Goal: Task Accomplishment & Management: Complete application form

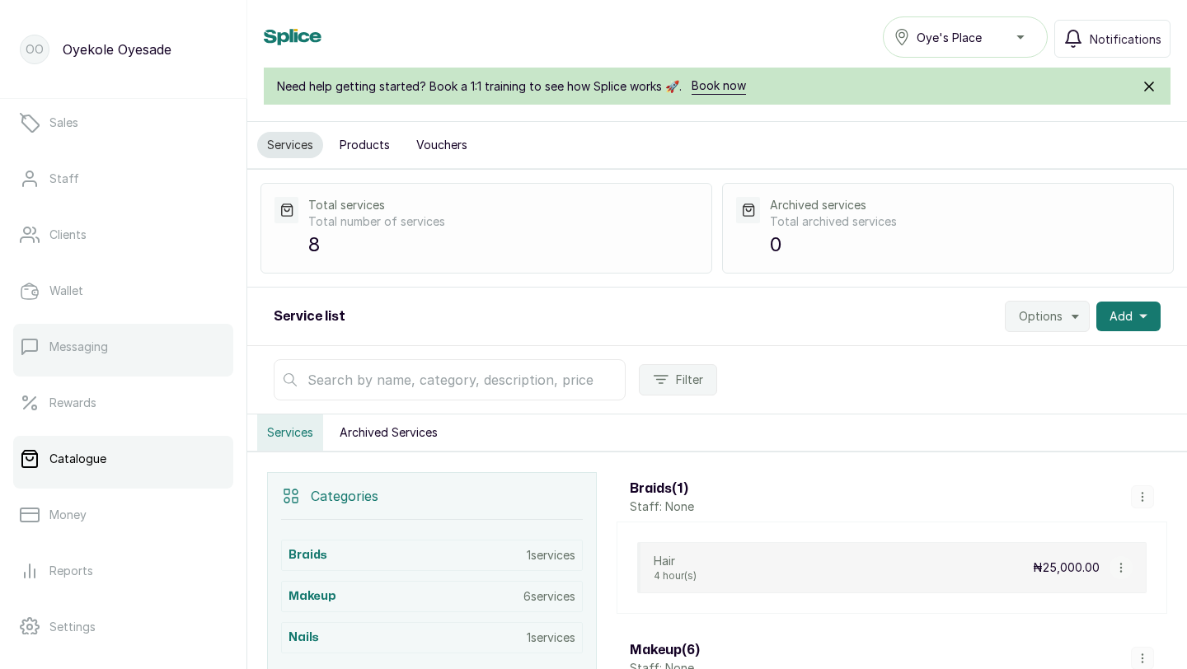
scroll to position [259, 0]
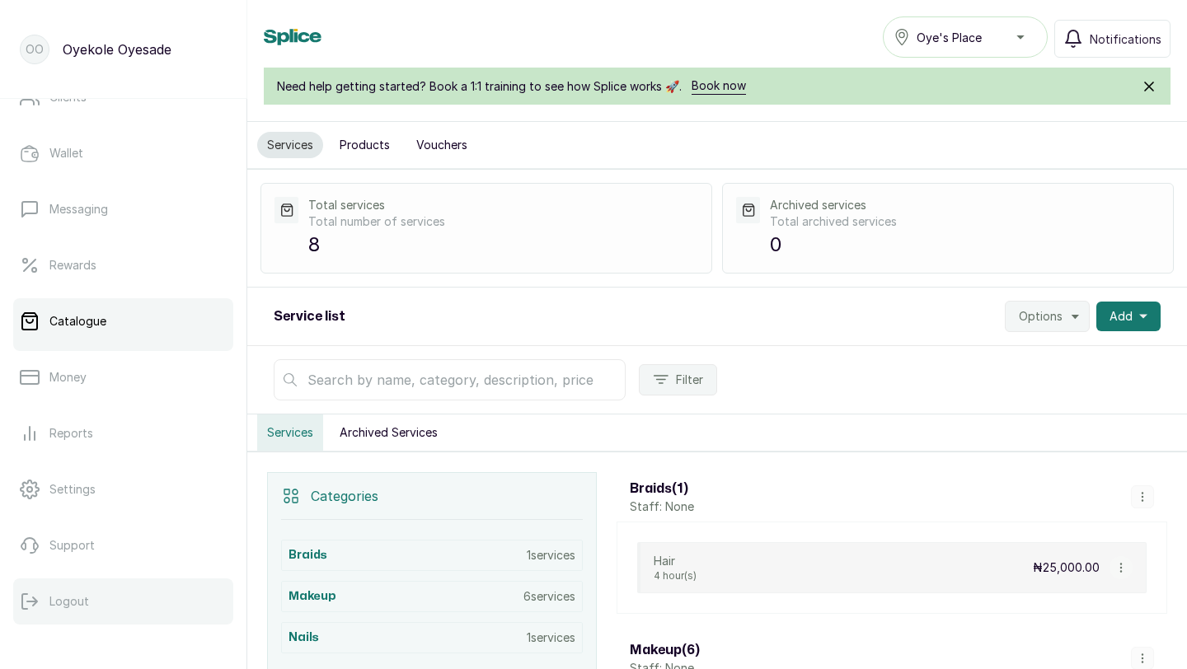
click at [96, 604] on button "Logout" at bounding box center [123, 601] width 220 height 46
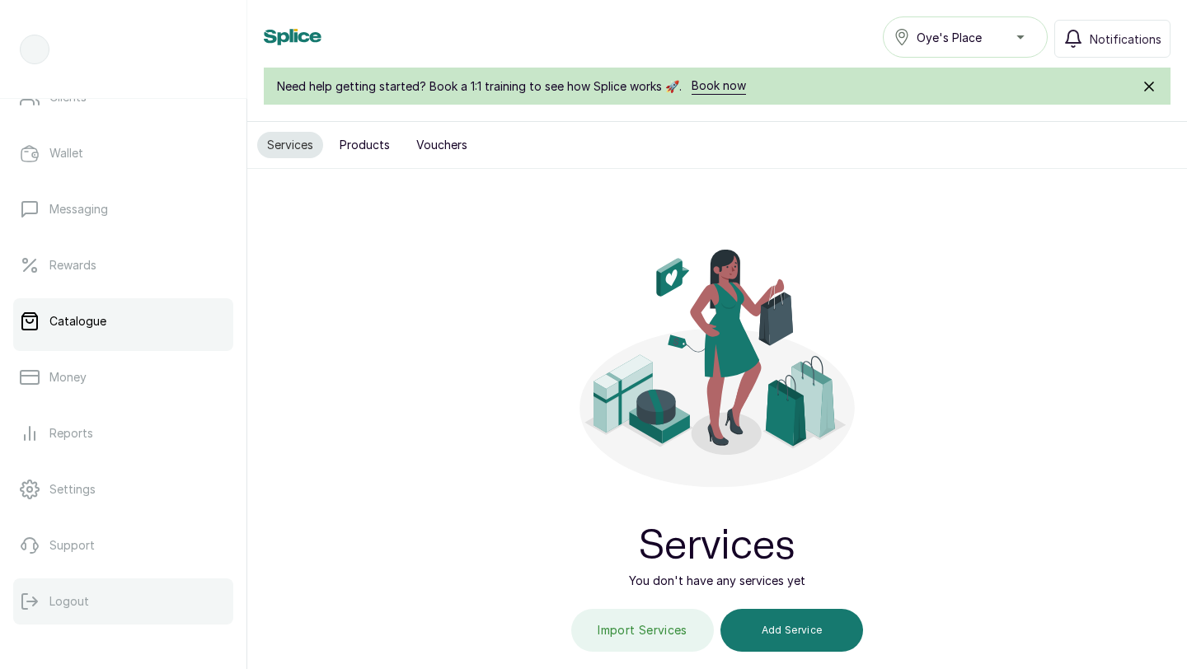
click at [98, 601] on button "Logout" at bounding box center [123, 601] width 220 height 46
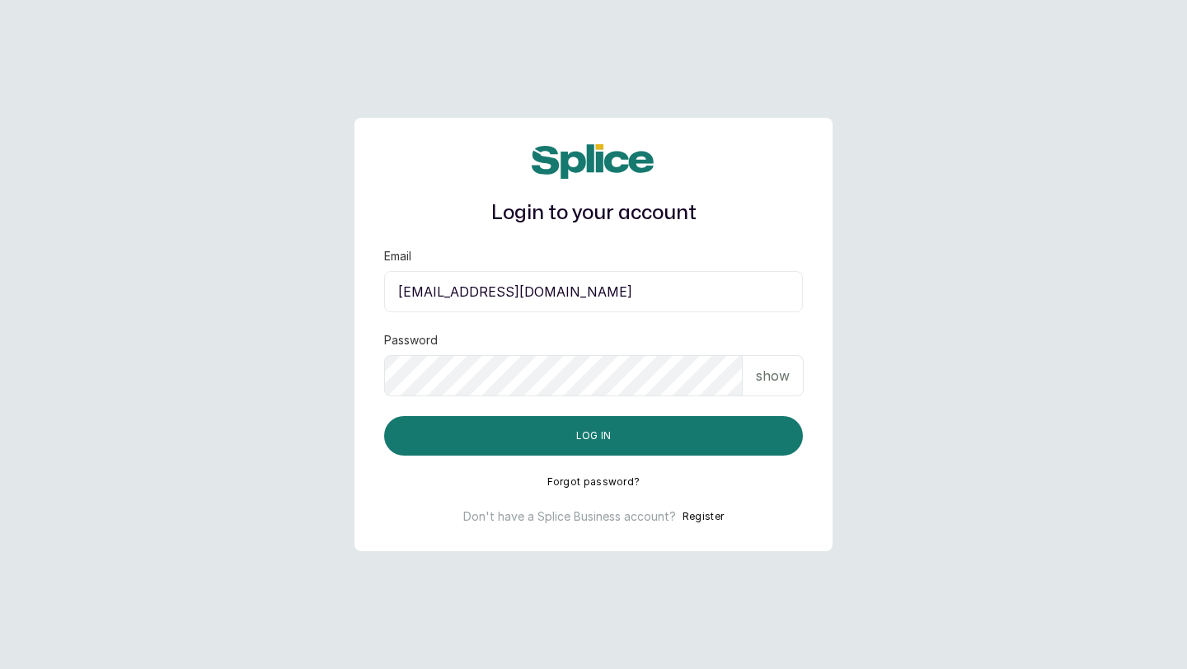
click at [430, 502] on div "Login to your account Email layo@withsplice.com Password show Log in Forgot pas…" at bounding box center [593, 334] width 478 height 433
click at [708, 516] on button "Register" at bounding box center [702, 516] width 41 height 16
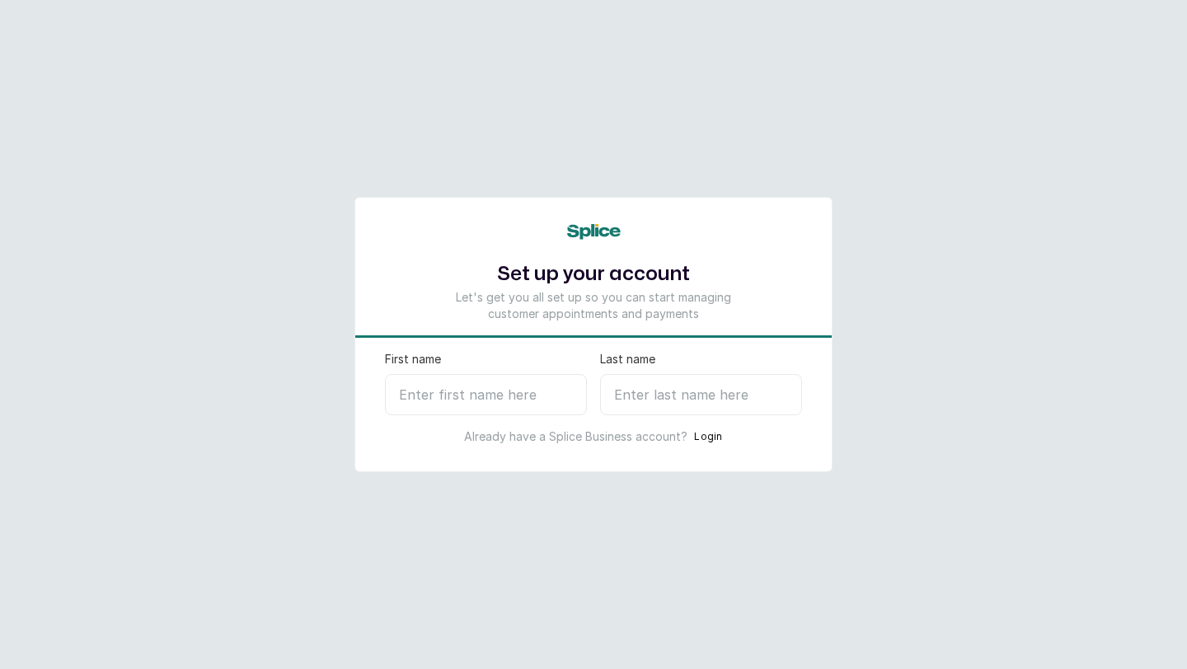
click at [479, 389] on input "First name" at bounding box center [486, 394] width 202 height 41
type input "Tomike"
click at [624, 391] on input "Last name" at bounding box center [701, 394] width 202 height 41
type input "A"
select select "NG"
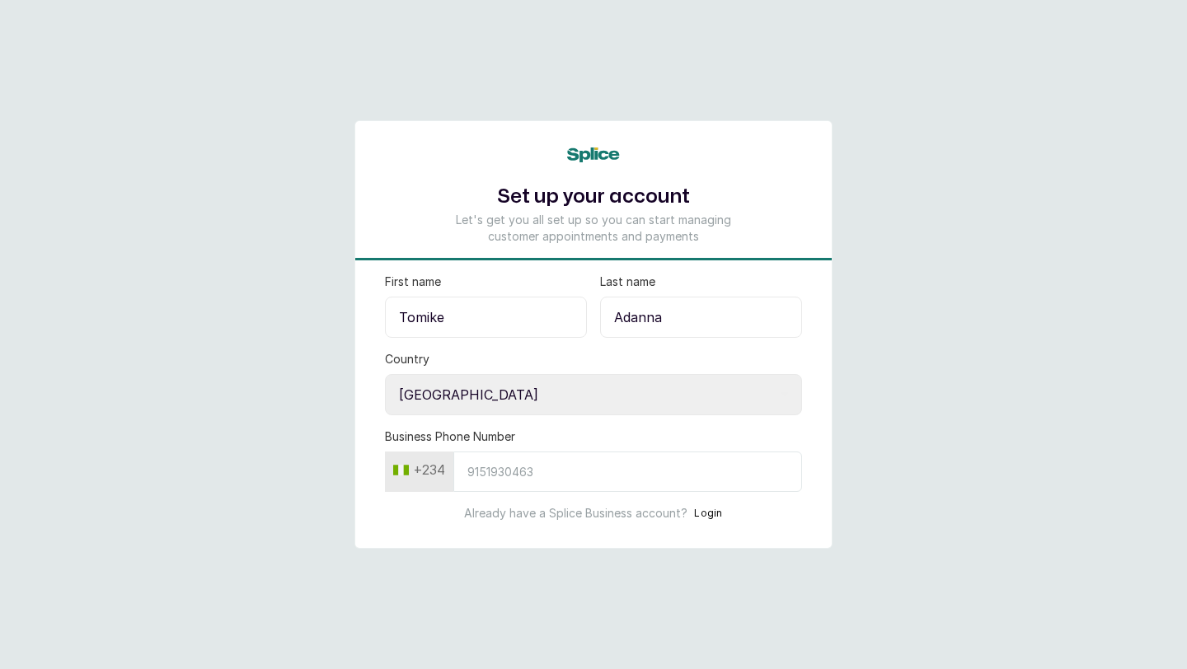
type input "Adanna"
click at [574, 391] on select "Select country Nigeria Ghana" at bounding box center [593, 394] width 417 height 41
click at [494, 467] on input "Business Phone Number" at bounding box center [627, 472] width 349 height 40
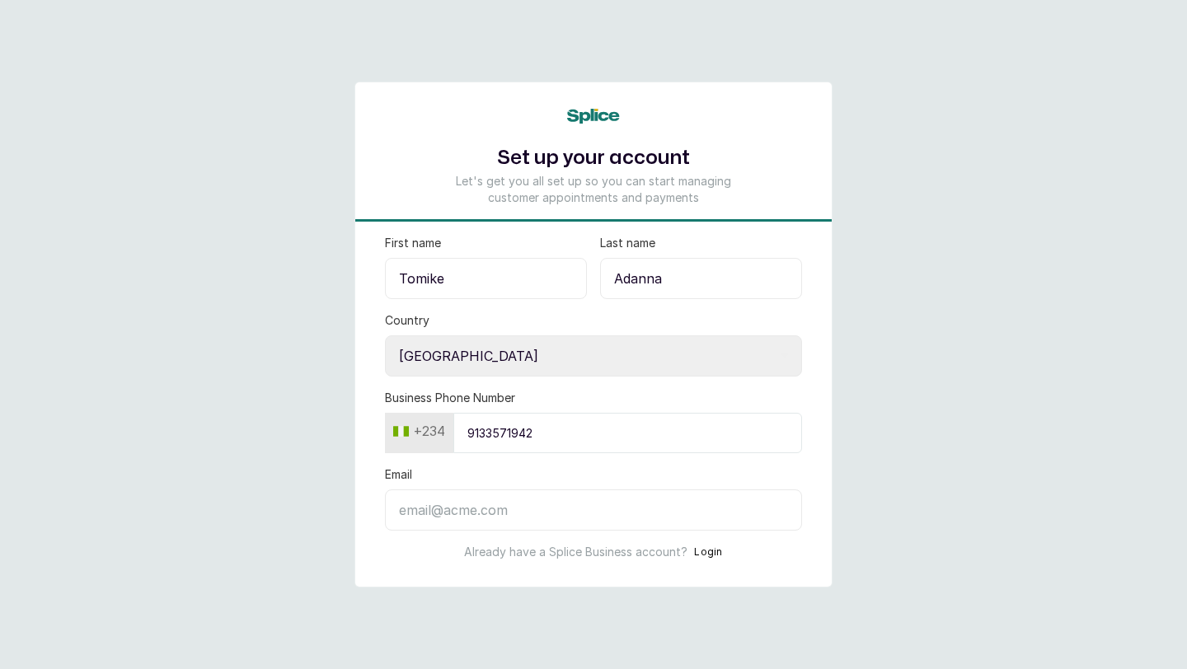
type input "9133571942"
click at [465, 517] on input "Email" at bounding box center [593, 509] width 417 height 41
paste input "malliaworld@ gmail.com"
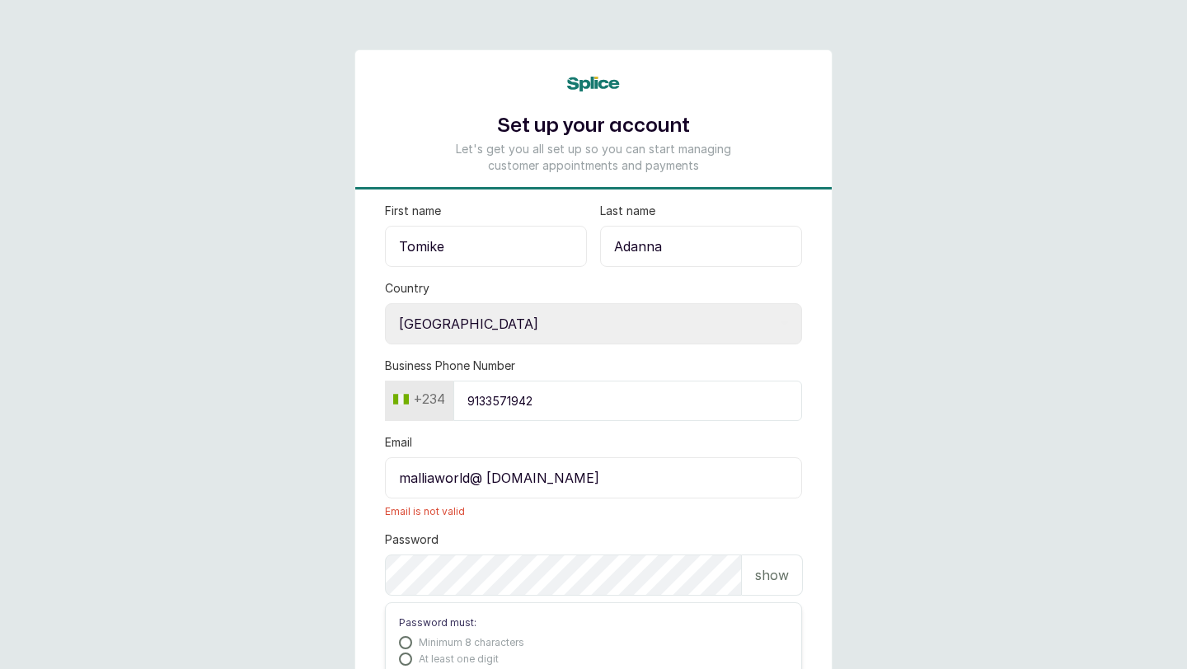
click at [488, 480] on input "malliaworld@ gmail.com" at bounding box center [593, 477] width 417 height 41
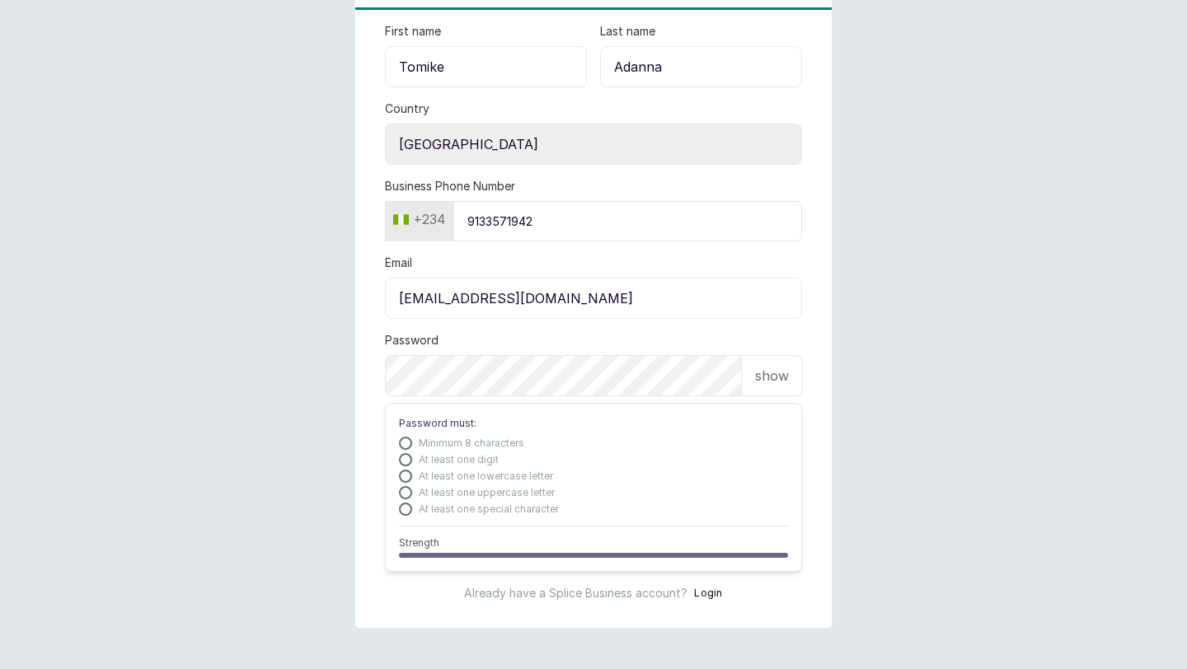
scroll to position [189, 0]
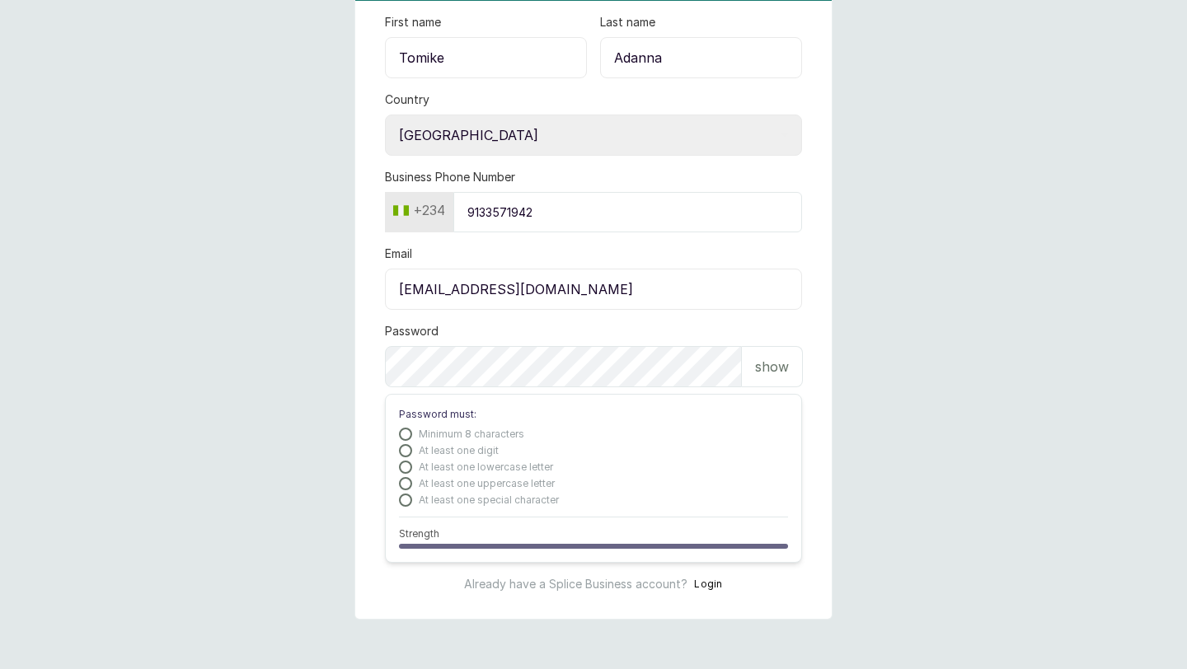
type input "malliaworld@gmail.com"
click at [756, 370] on p "show" at bounding box center [772, 367] width 34 height 20
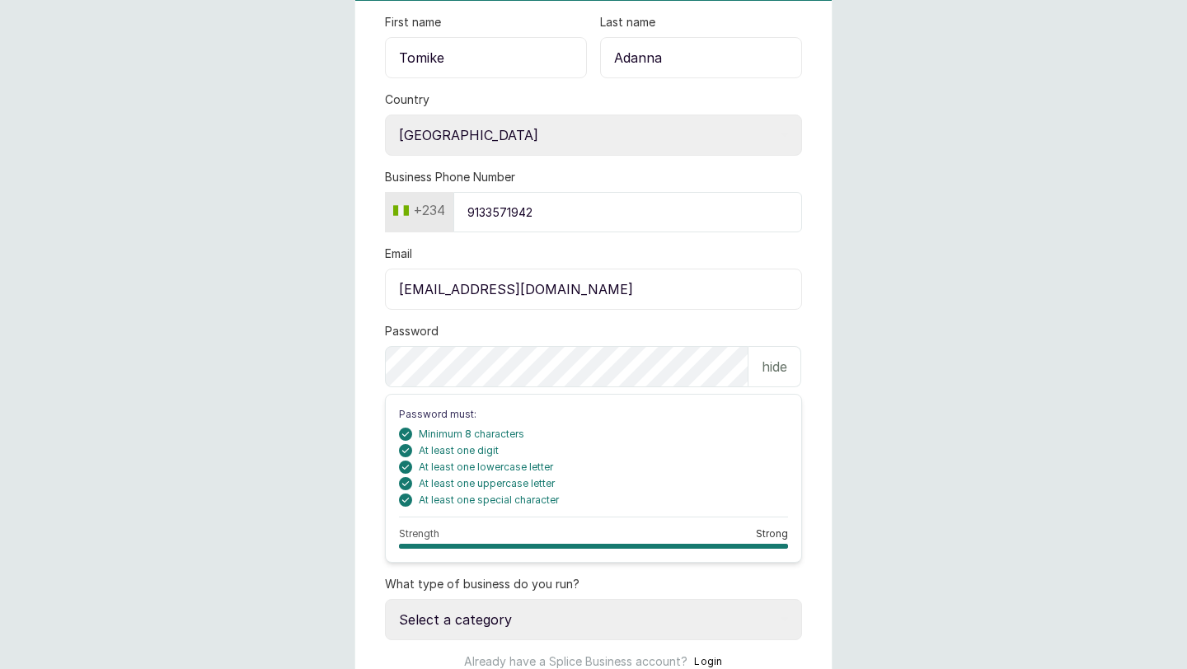
click at [573, 316] on form "First name Tomike Last name Adanna Country Select country Nigeria Ghana Busines…" at bounding box center [593, 342] width 476 height 656
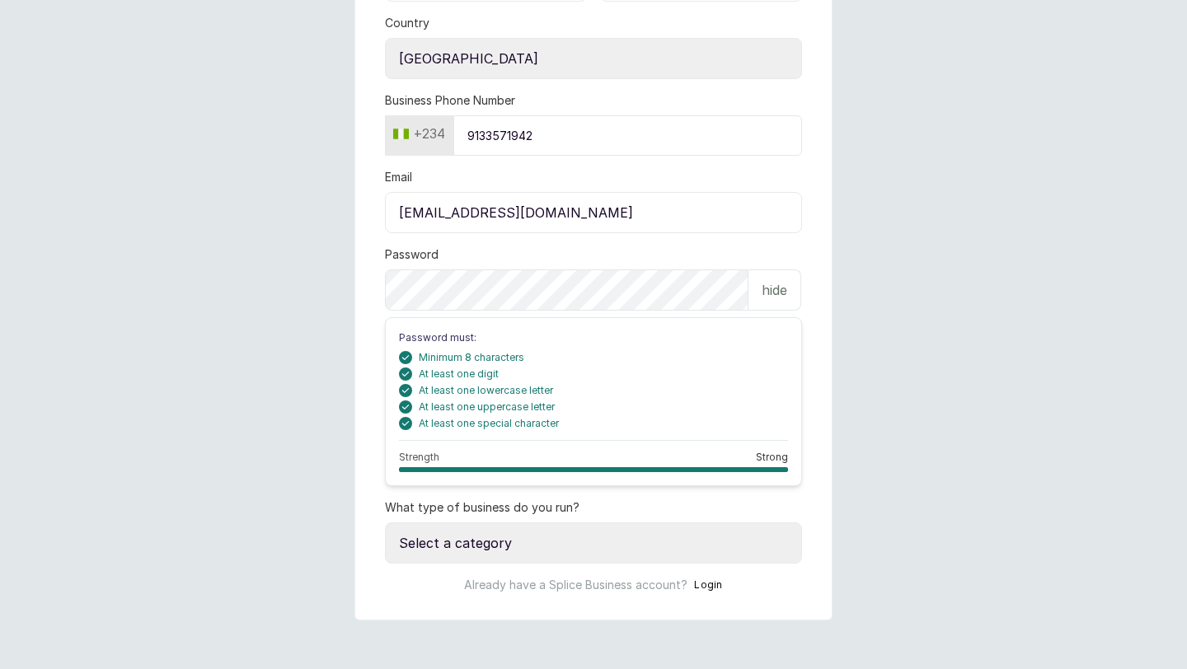
scroll to position [266, 0]
click at [513, 537] on select "Select a category I have more than one location I manage a team of beauty profe…" at bounding box center [593, 542] width 417 height 41
select select "manage_a_team"
click at [385, 522] on select "Select a category I have more than one location I manage a team of beauty profe…" at bounding box center [593, 542] width 417 height 41
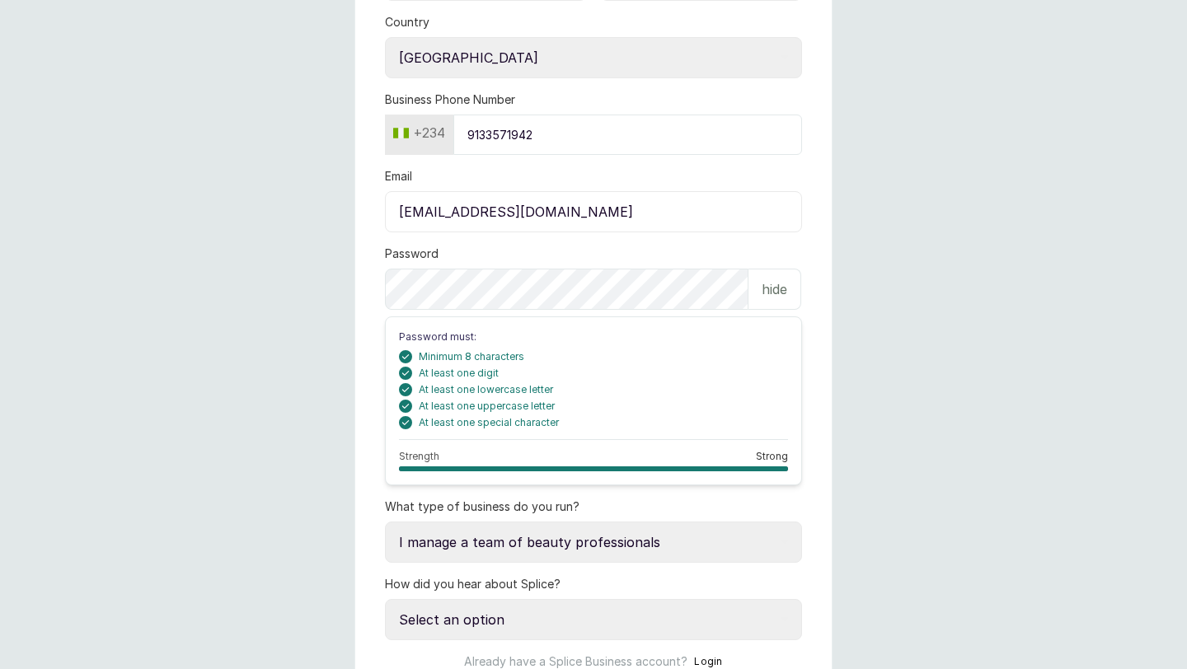
scroll to position [344, 0]
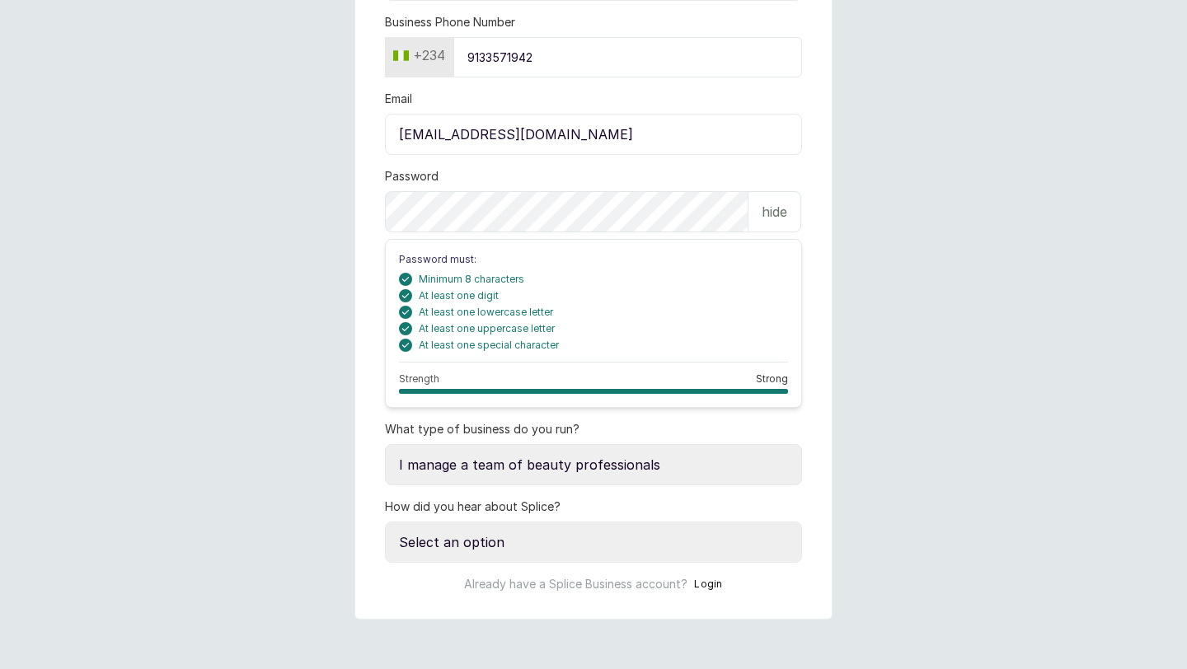
click at [490, 536] on select "Select an option Google search Instagram Facebook LinkedIn Splice Blog I was re…" at bounding box center [593, 542] width 417 height 41
select select "referred_by_beauty_business_owner"
click at [385, 522] on select "Select an option Google search Instagram Facebook LinkedIn Splice Blog I was re…" at bounding box center [593, 542] width 417 height 41
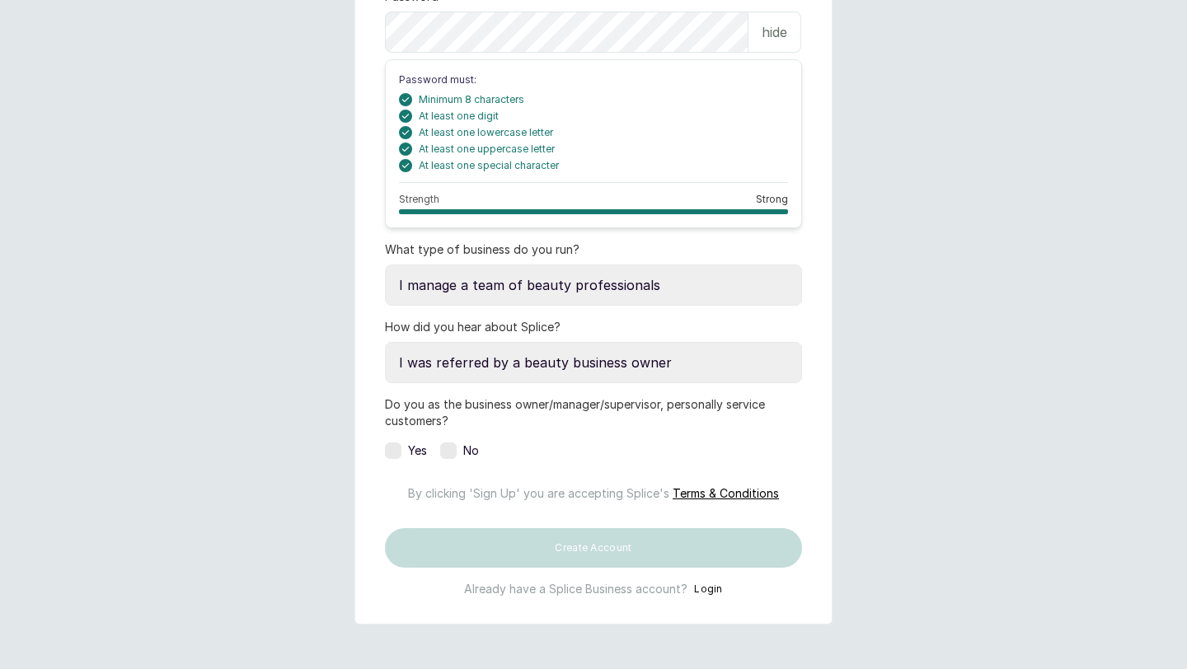
scroll to position [528, 0]
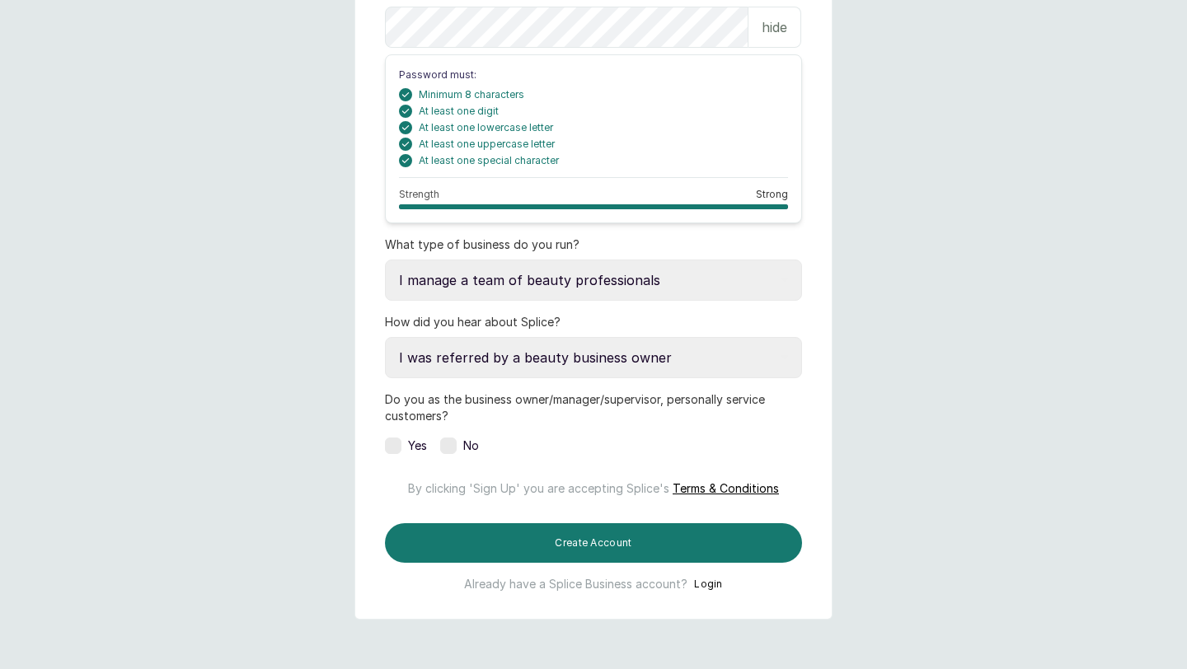
click at [447, 448] on label at bounding box center [448, 446] width 16 height 16
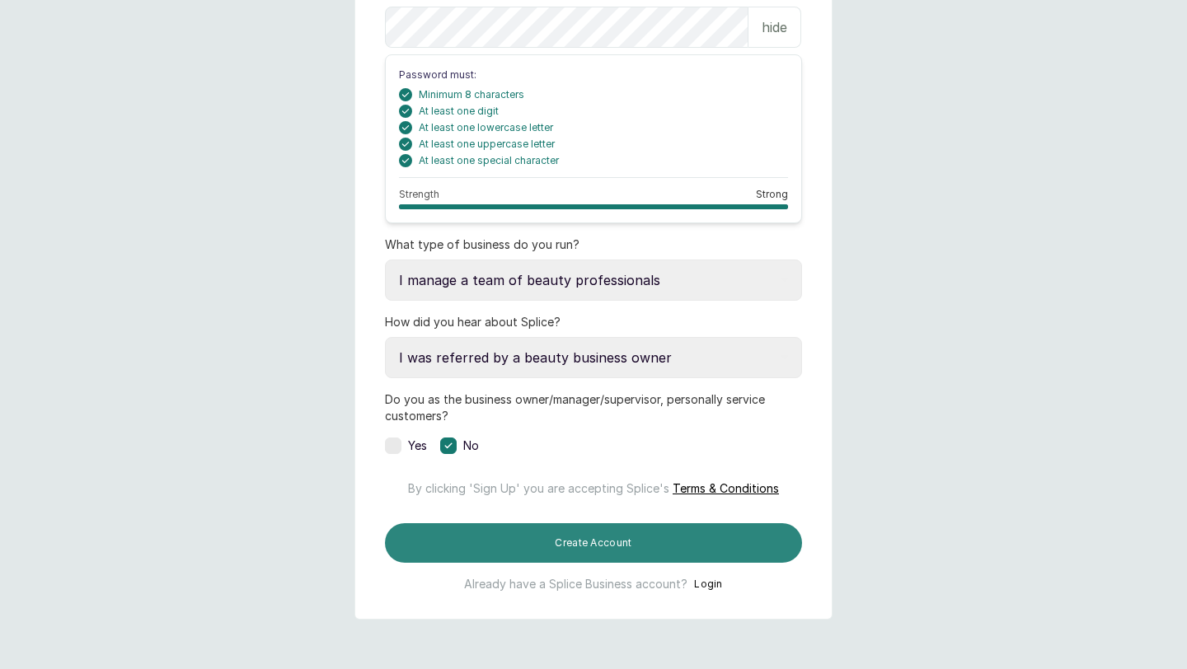
click at [549, 541] on button "Create Account" at bounding box center [593, 543] width 417 height 40
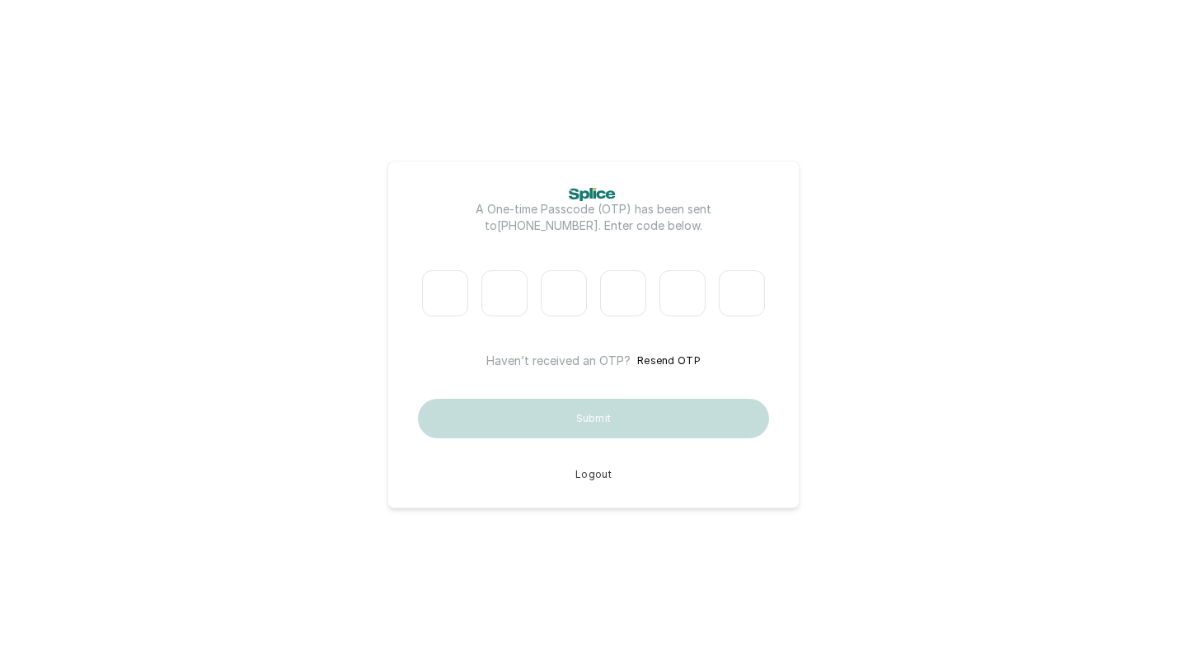
click at [461, 299] on input "Please enter verification code. Digit 1" at bounding box center [445, 293] width 46 height 46
type input "1"
type input "7"
type input "0"
type input "9"
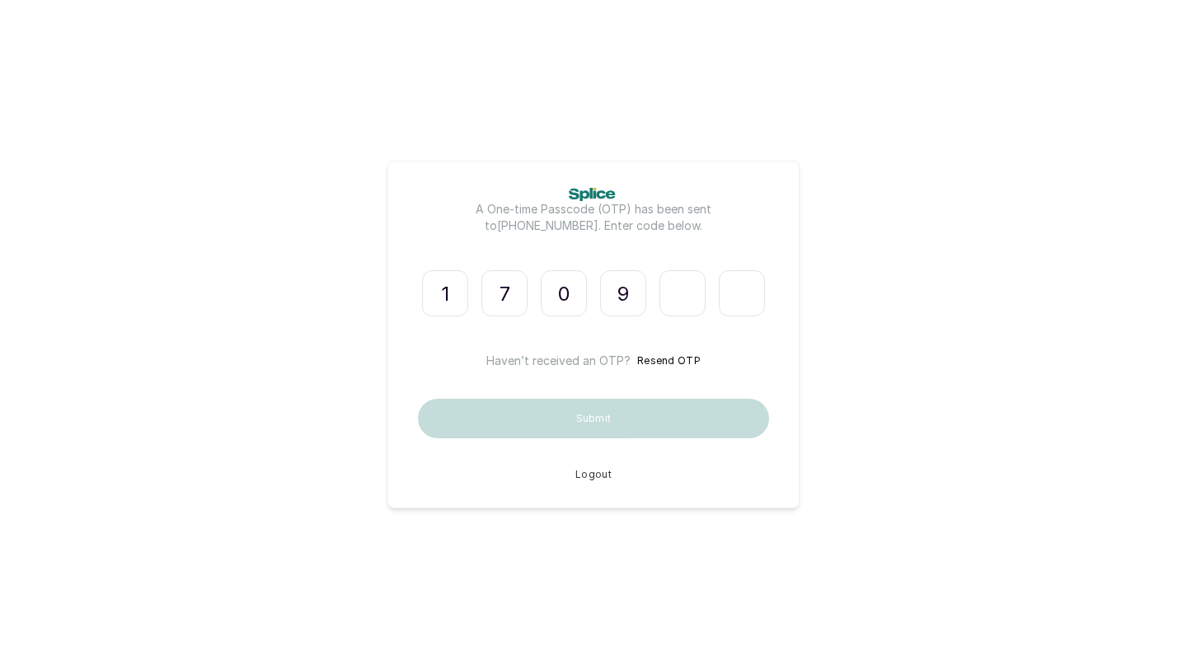
type input "7"
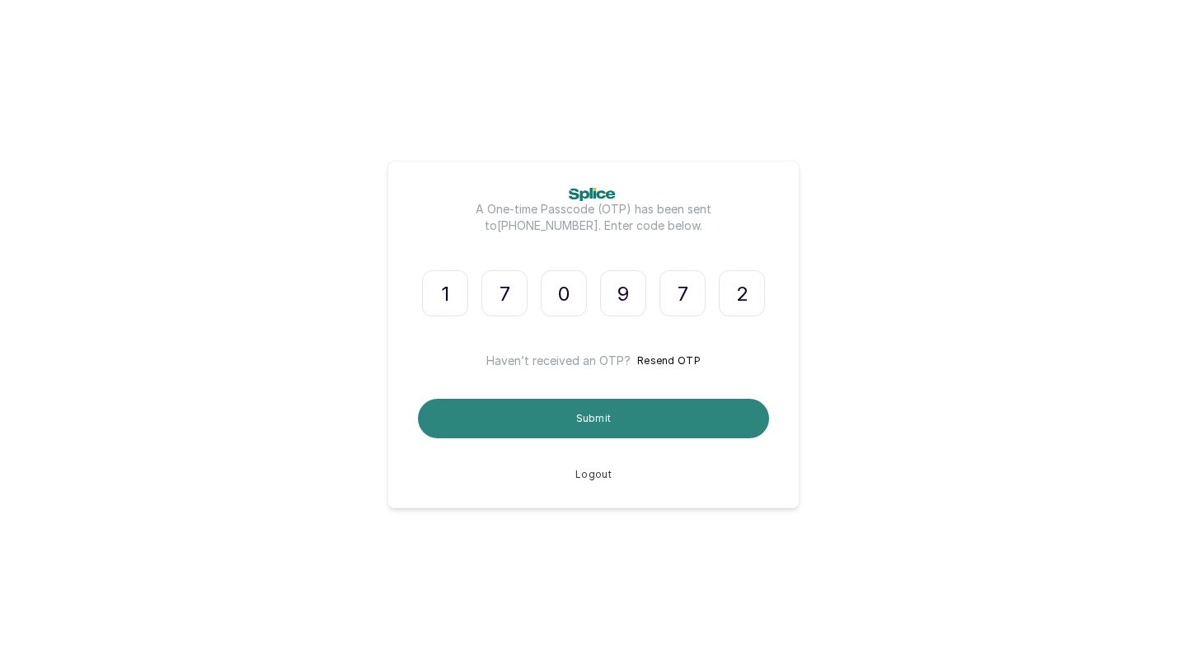
type input "2"
click at [495, 405] on button "Submit" at bounding box center [593, 419] width 351 height 40
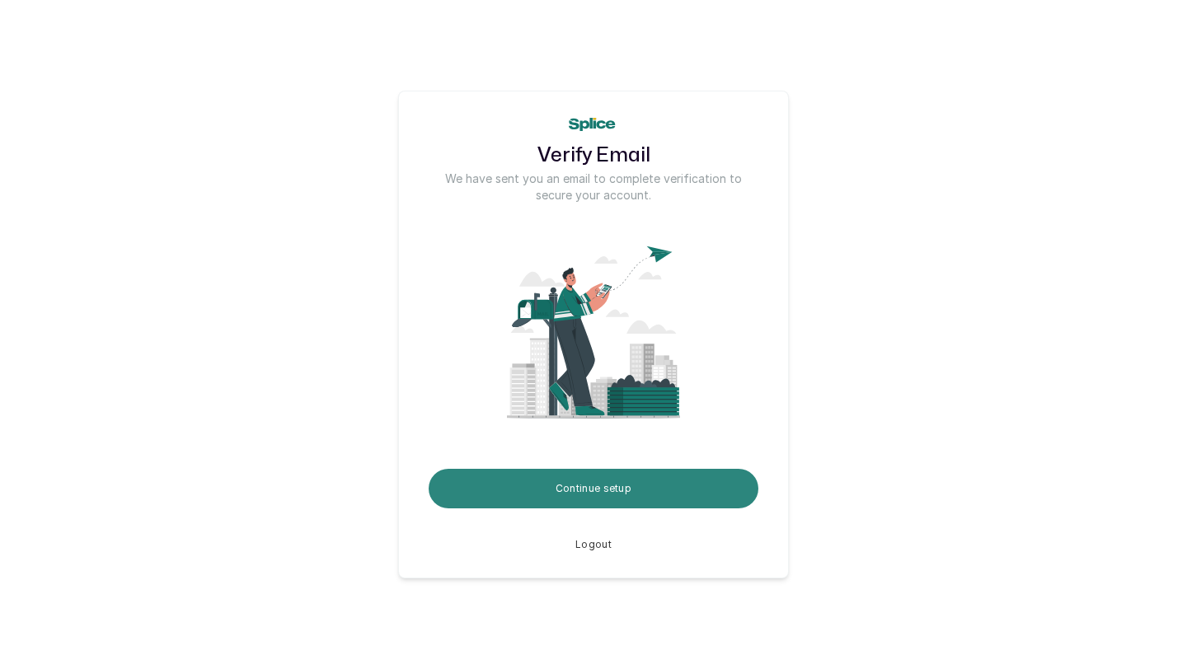
click at [609, 482] on button "Continue setup" at bounding box center [593, 489] width 330 height 40
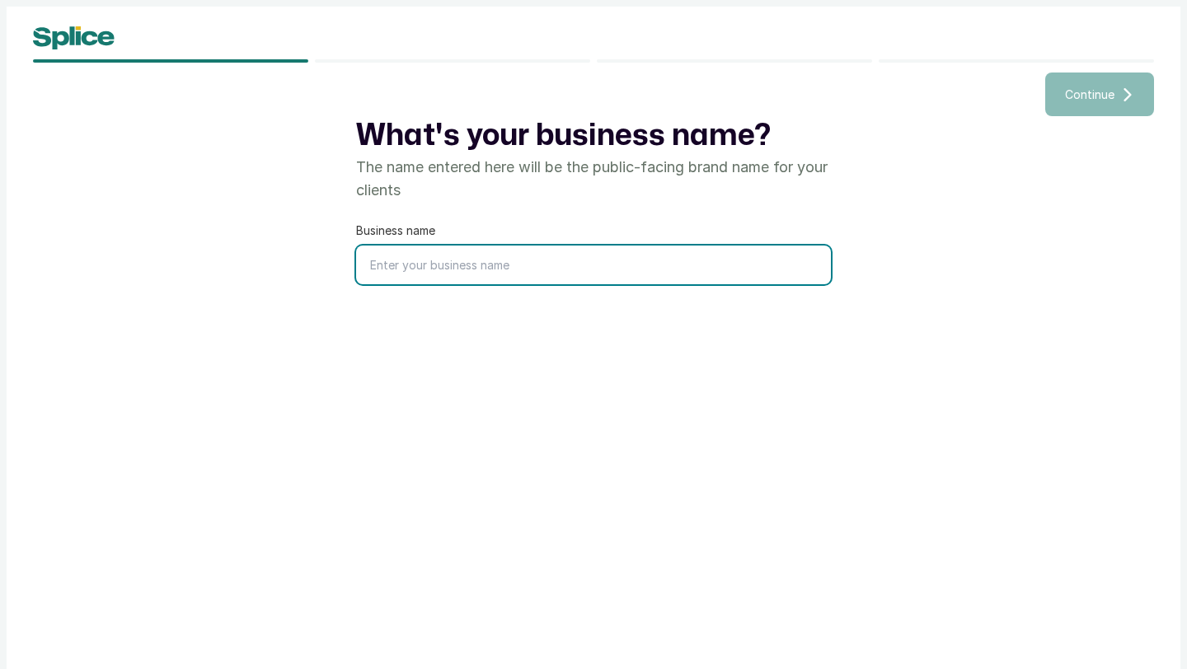
click at [457, 267] on input "text" at bounding box center [593, 265] width 475 height 39
type input "M"
type input "[PERSON_NAME] world"
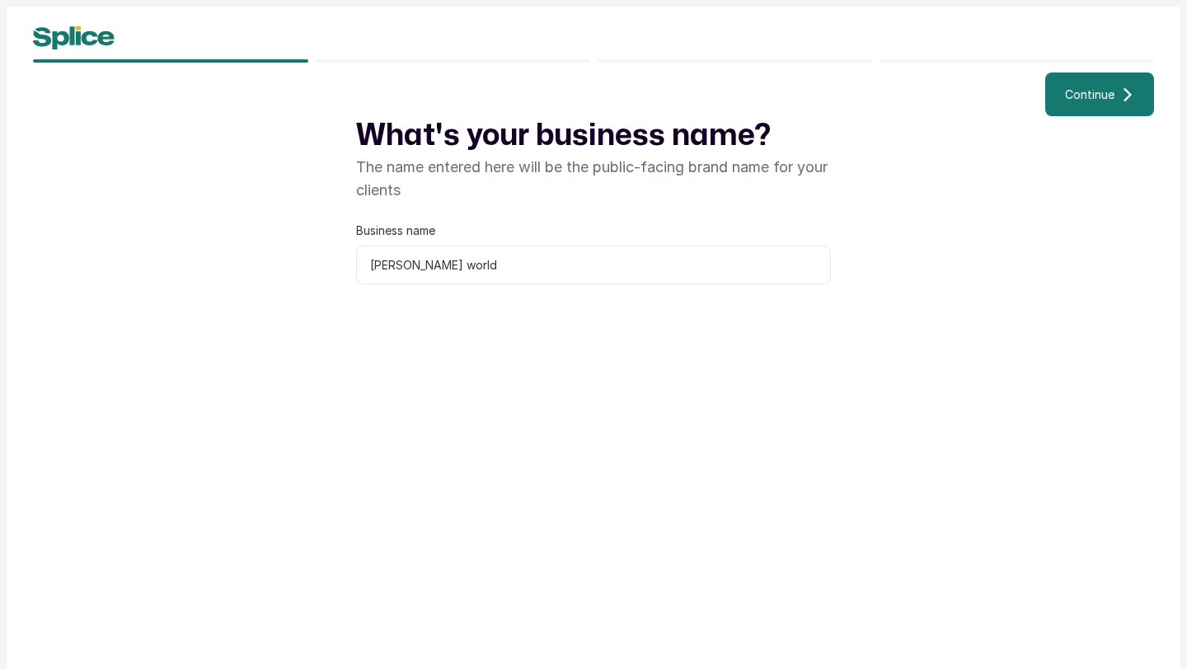
click at [1100, 102] on span "Continue" at bounding box center [1089, 94] width 49 height 17
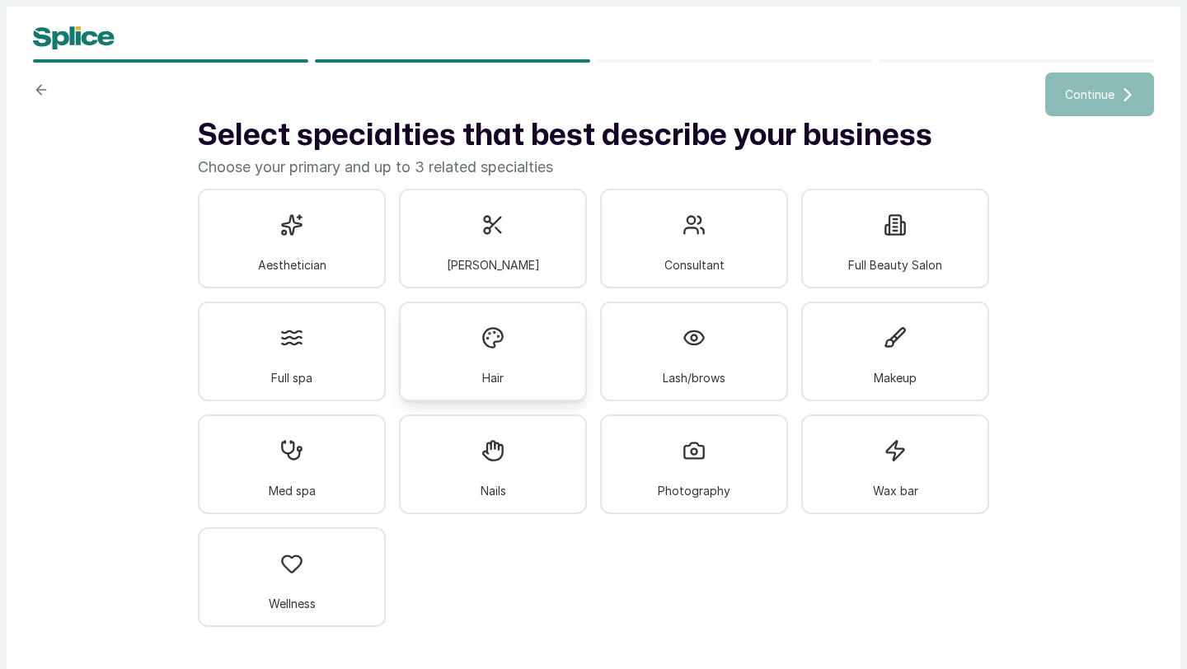
click at [516, 344] on div "Hair" at bounding box center [493, 352] width 188 height 100
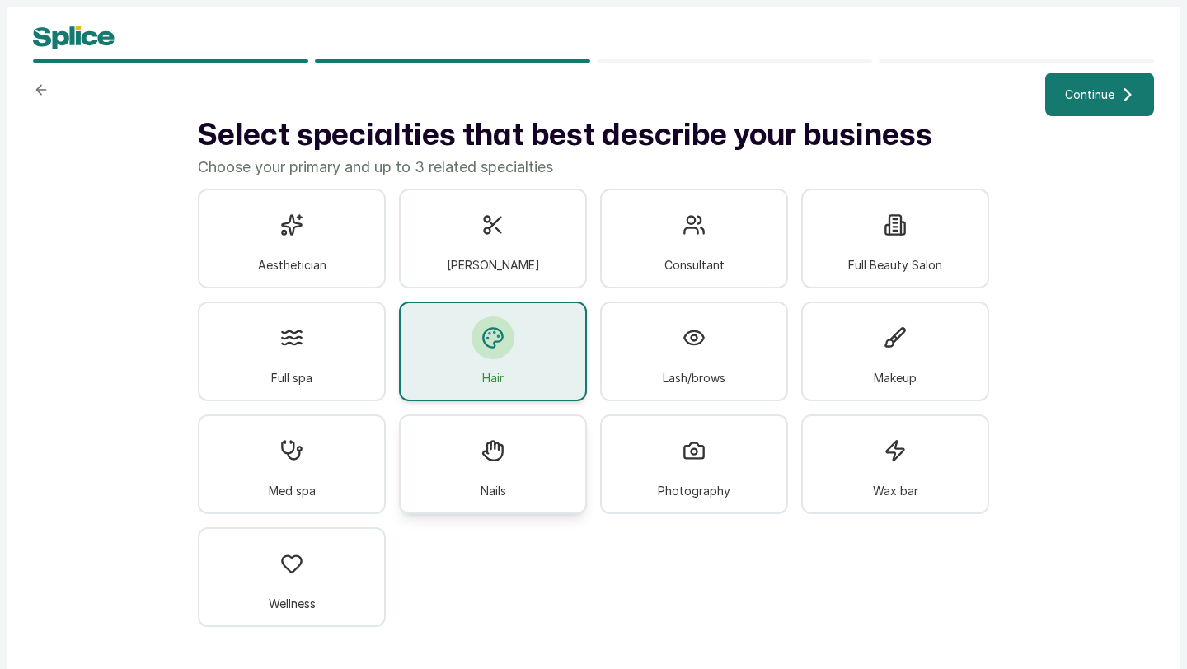
click at [531, 445] on div "Nails" at bounding box center [493, 464] width 188 height 100
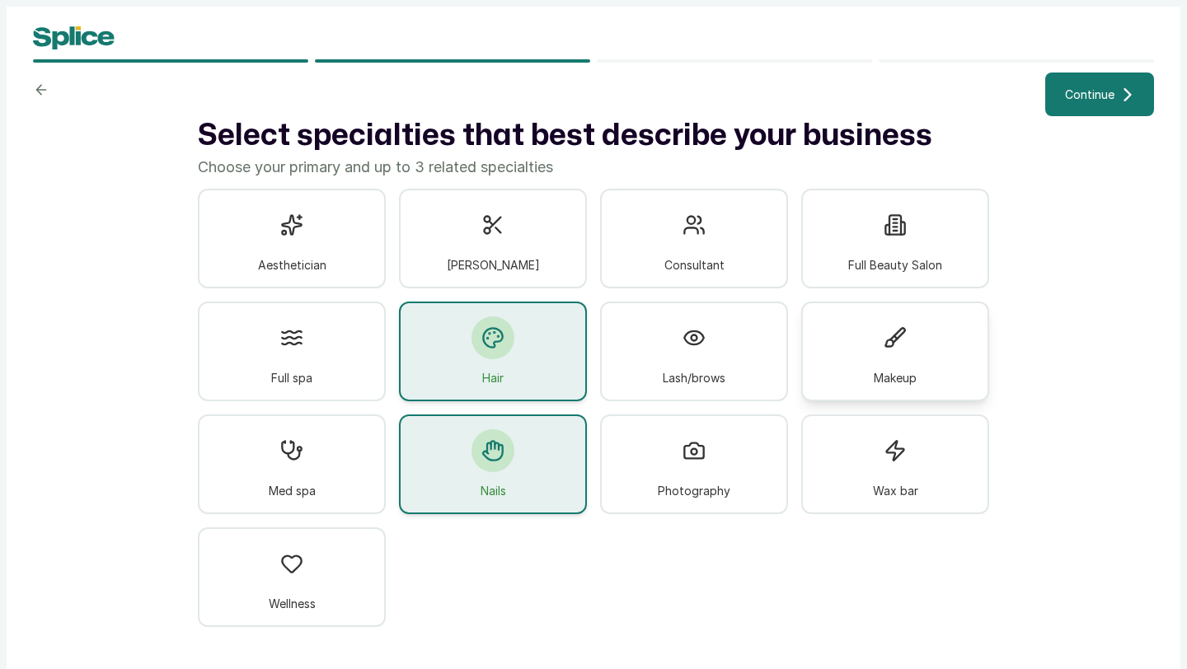
click at [943, 360] on div "Makeup" at bounding box center [895, 352] width 188 height 100
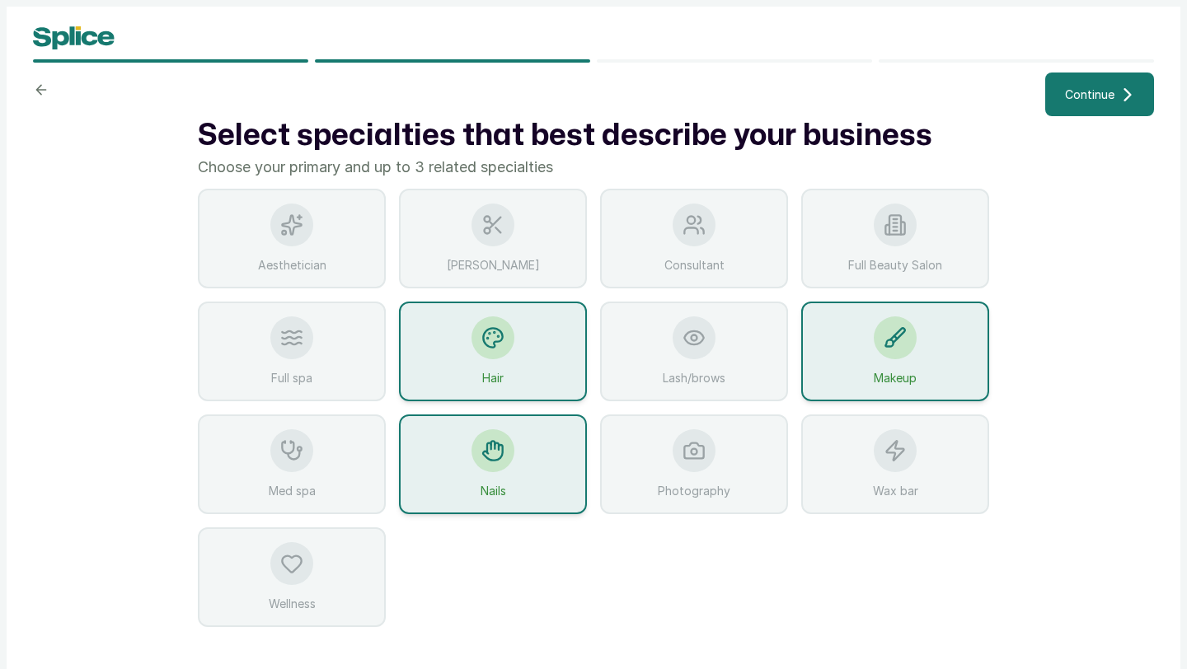
click at [1098, 96] on span "Continue" at bounding box center [1089, 94] width 49 height 17
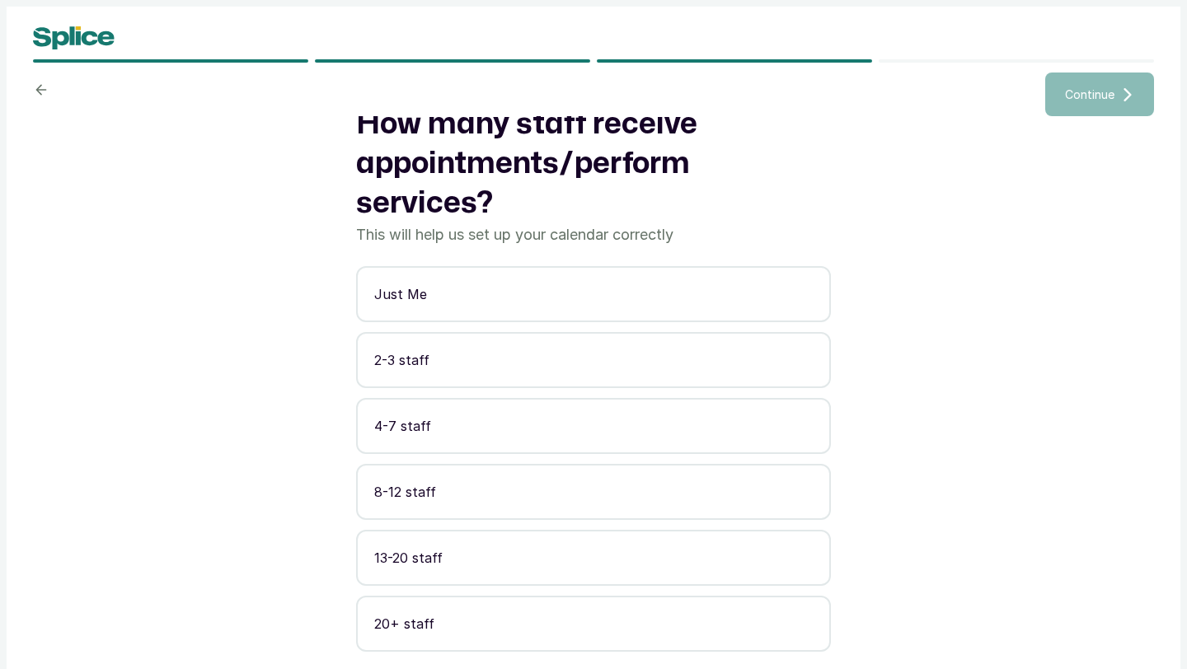
scroll to position [13, 0]
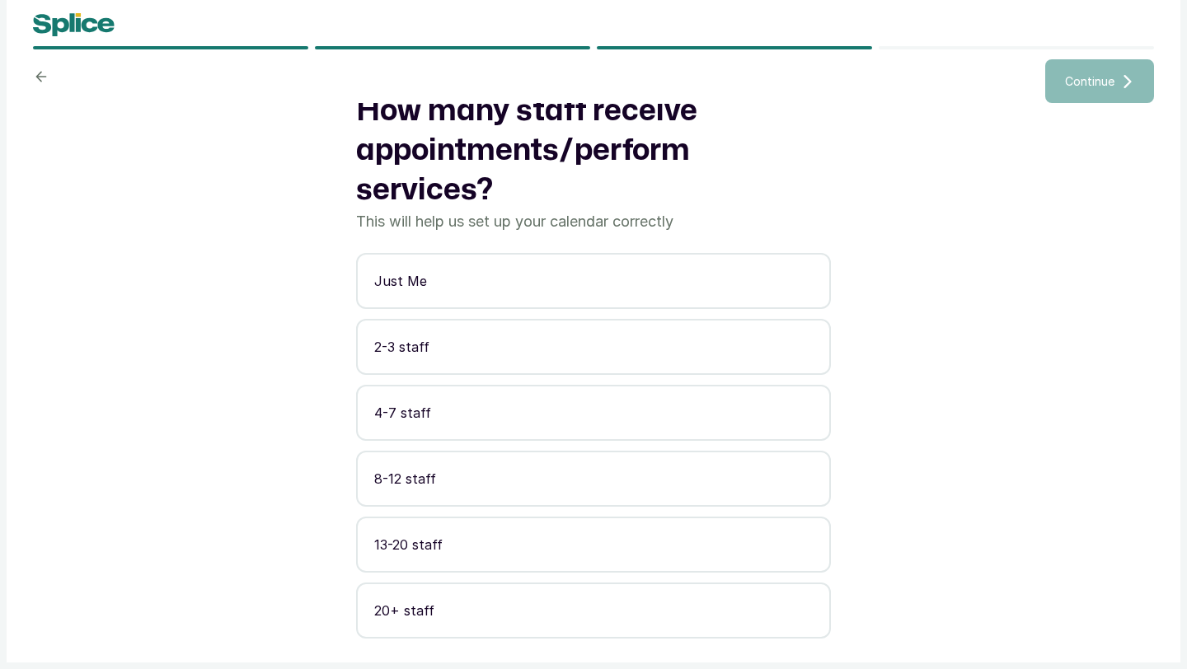
click at [623, 546] on p "13-20 staff" at bounding box center [593, 545] width 438 height 20
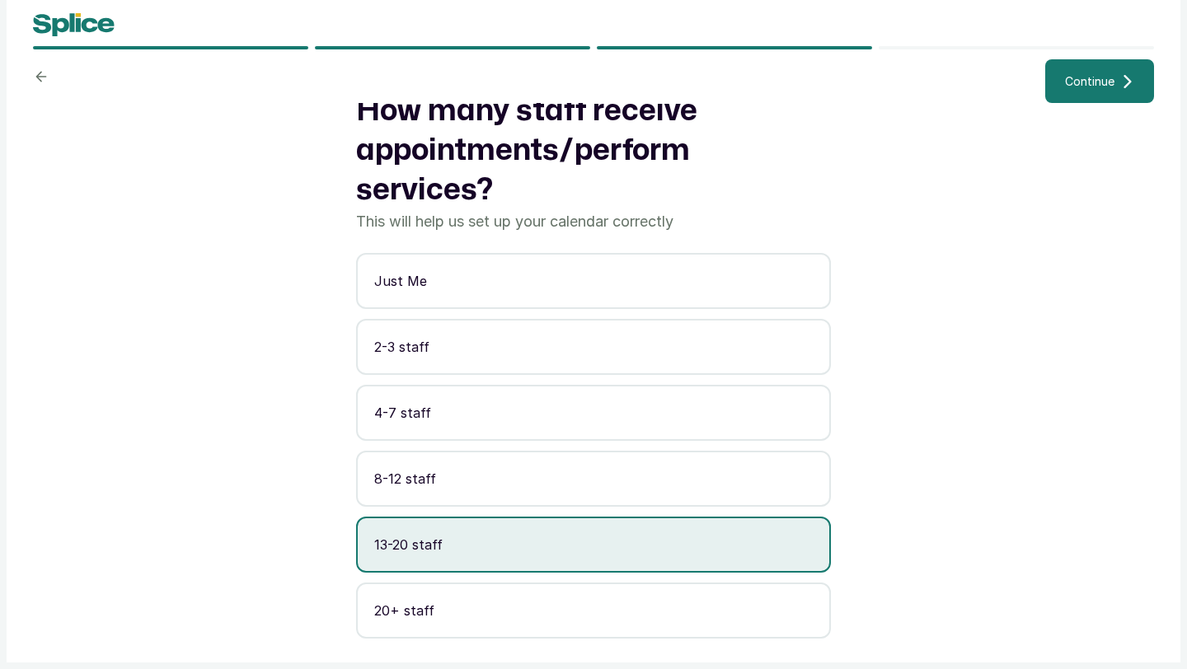
click at [605, 469] on p "8-12 staff" at bounding box center [593, 479] width 438 height 20
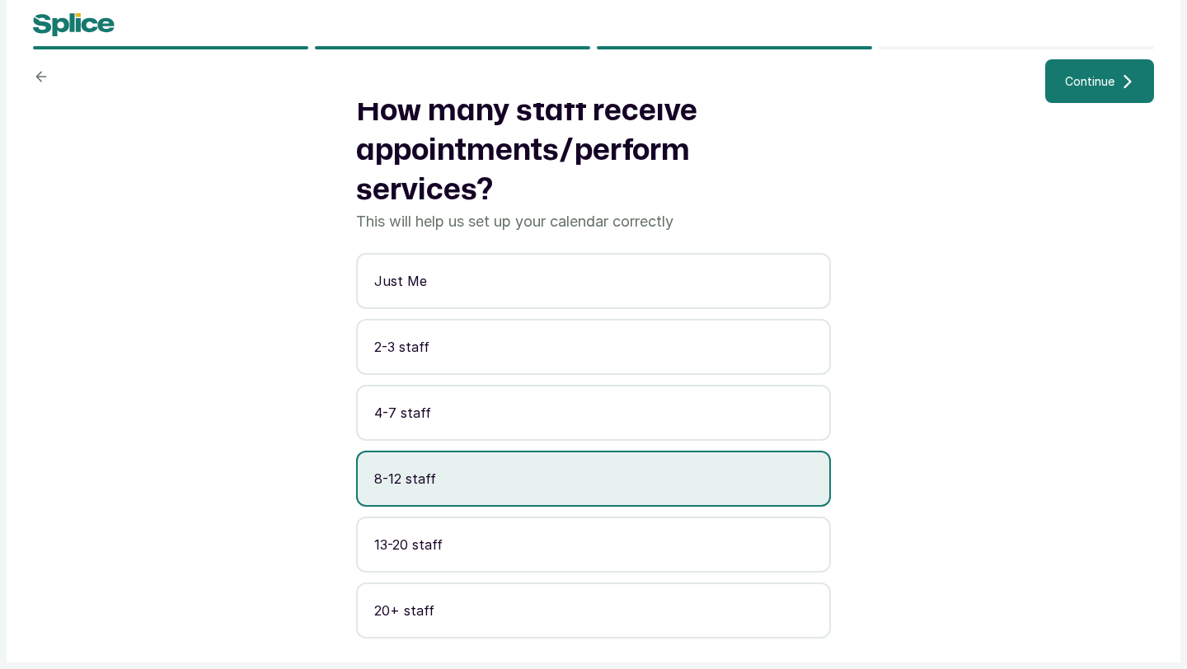
click at [1122, 77] on icon at bounding box center [1127, 81] width 13 height 13
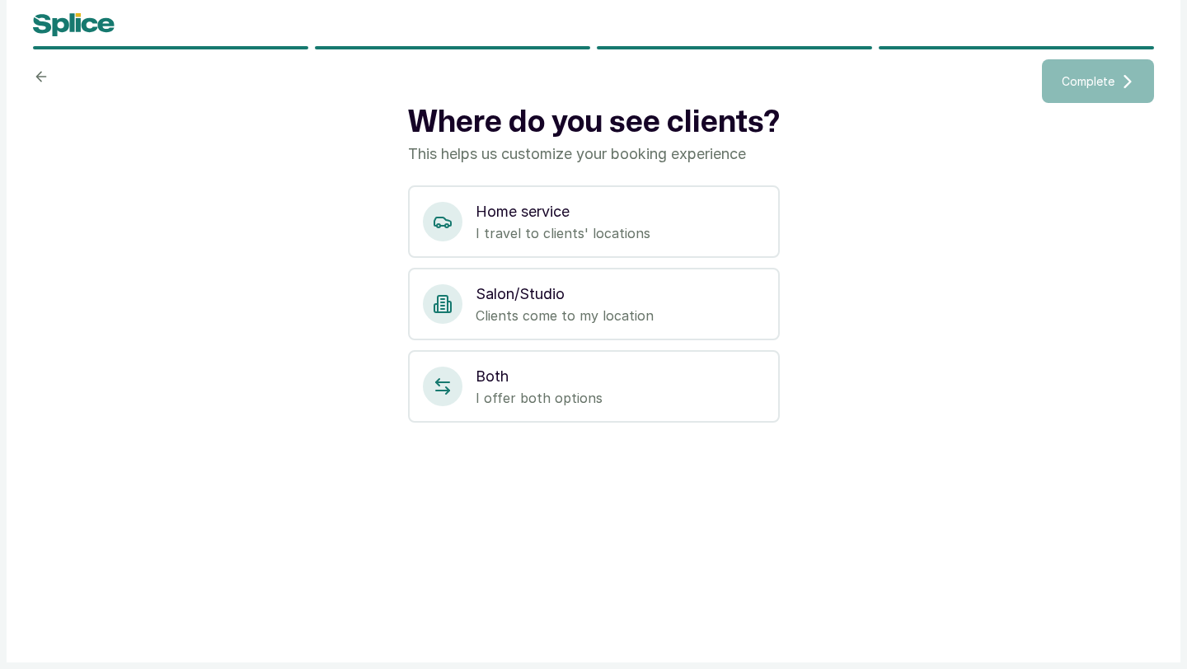
scroll to position [0, 0]
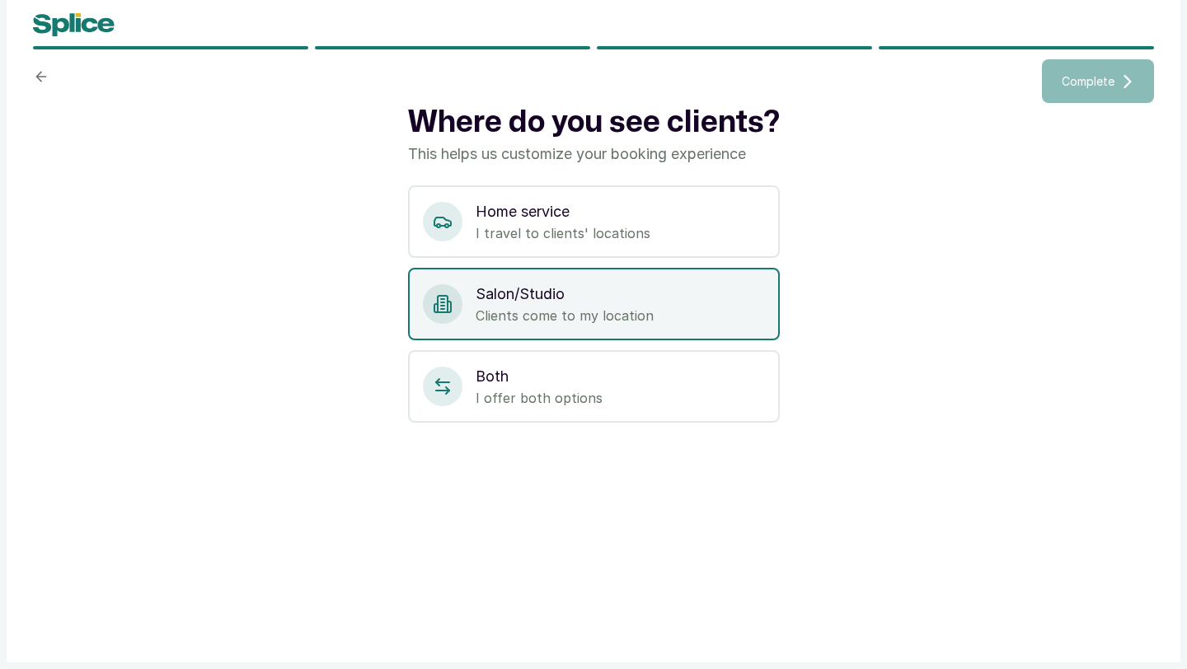
click at [548, 308] on p "Clients come to my location" at bounding box center [619, 316] width 289 height 20
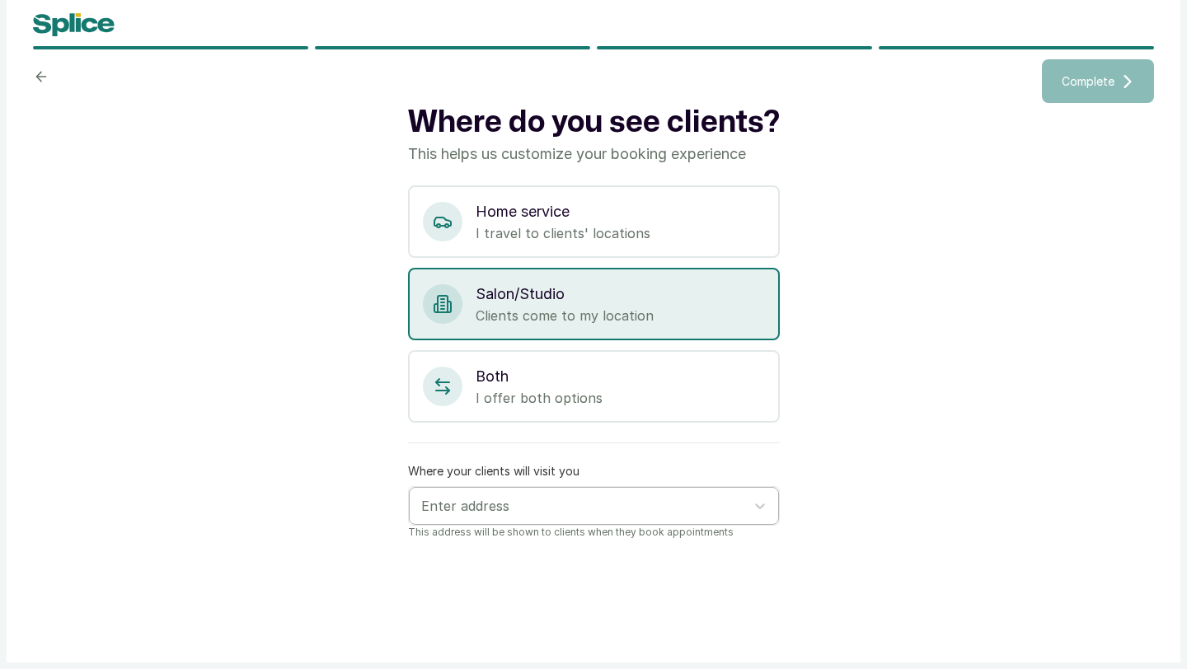
click at [545, 505] on div at bounding box center [579, 505] width 316 height 21
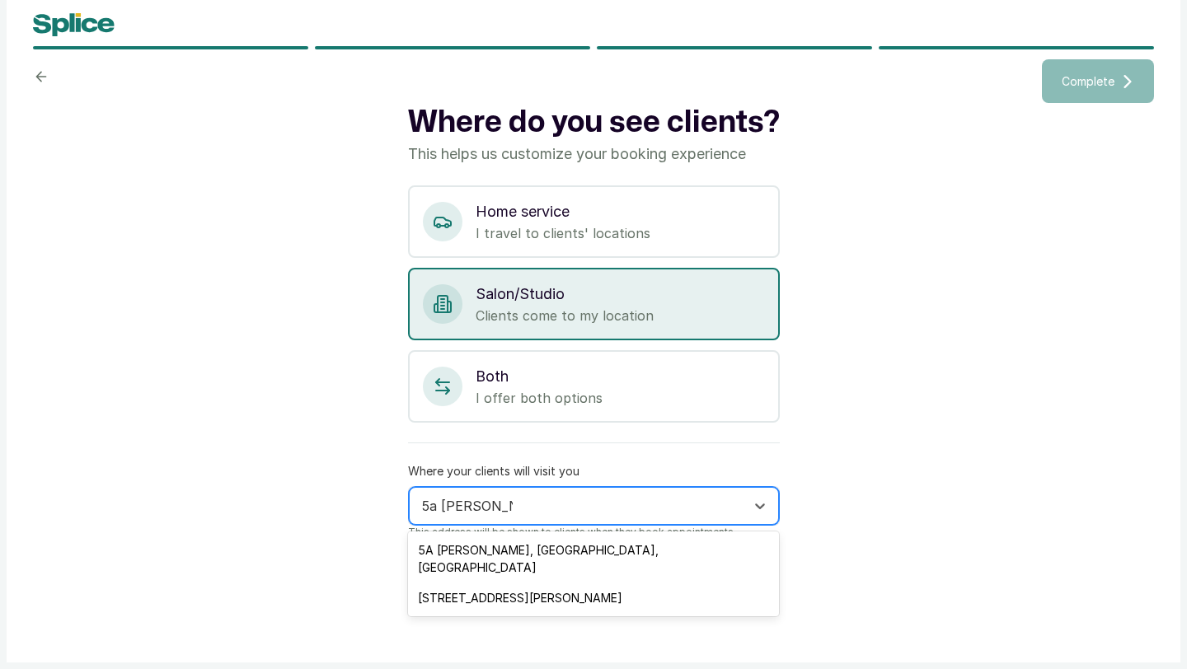
type input "5a saheed ola-"
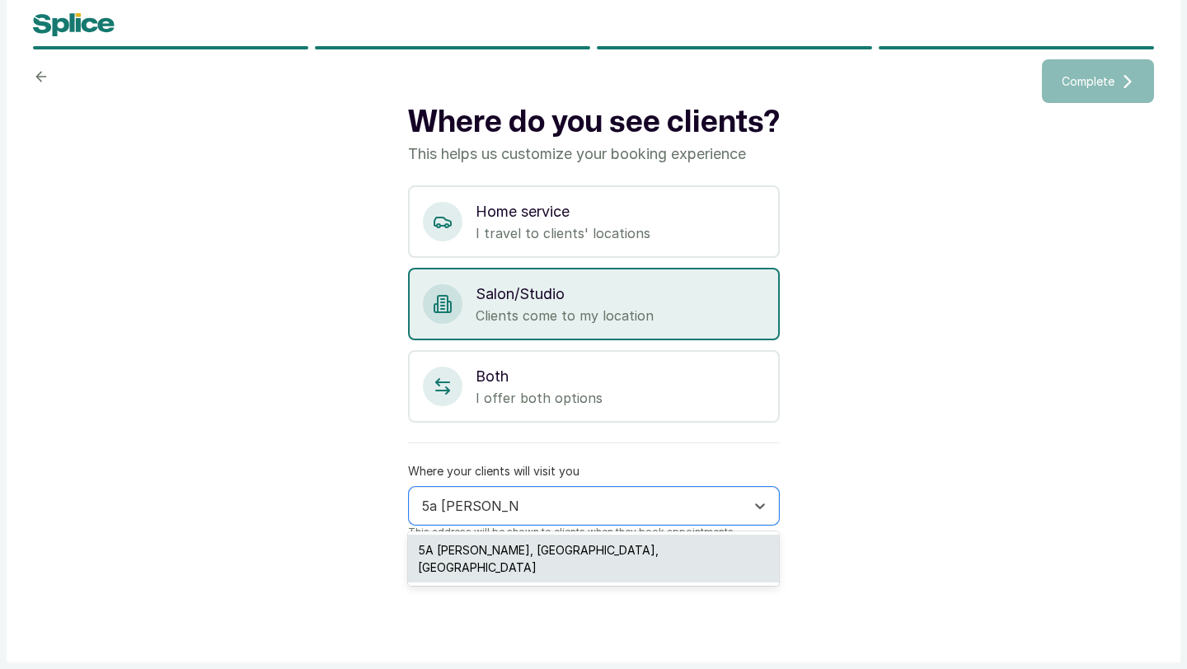
click at [532, 559] on div "5A Saheed Ola-Adelekan Close, Lekki, Nigeria" at bounding box center [593, 559] width 371 height 48
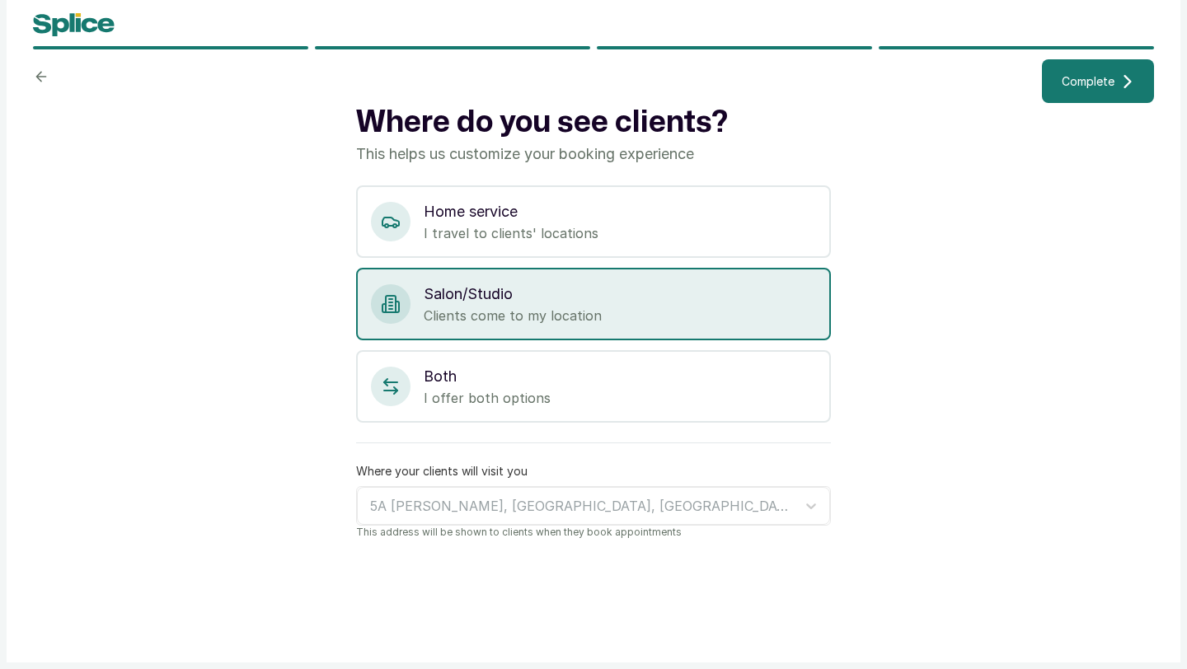
click at [1125, 83] on icon at bounding box center [1127, 81] width 13 height 13
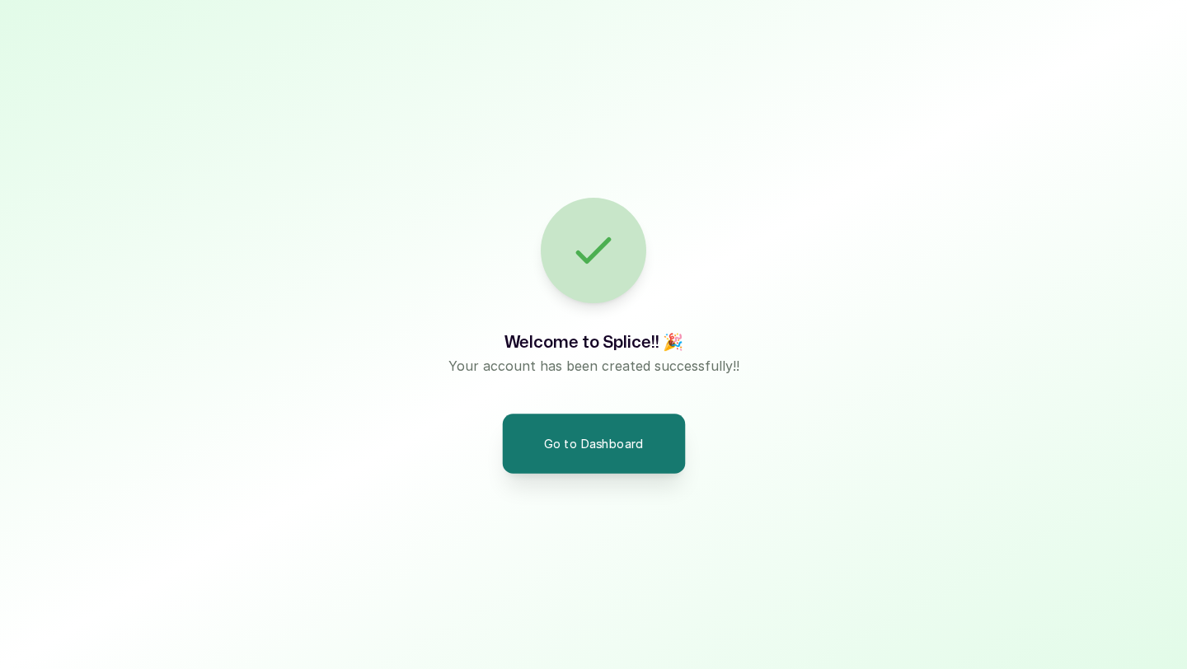
click at [593, 430] on button "Go to Dashboard" at bounding box center [593, 443] width 183 height 59
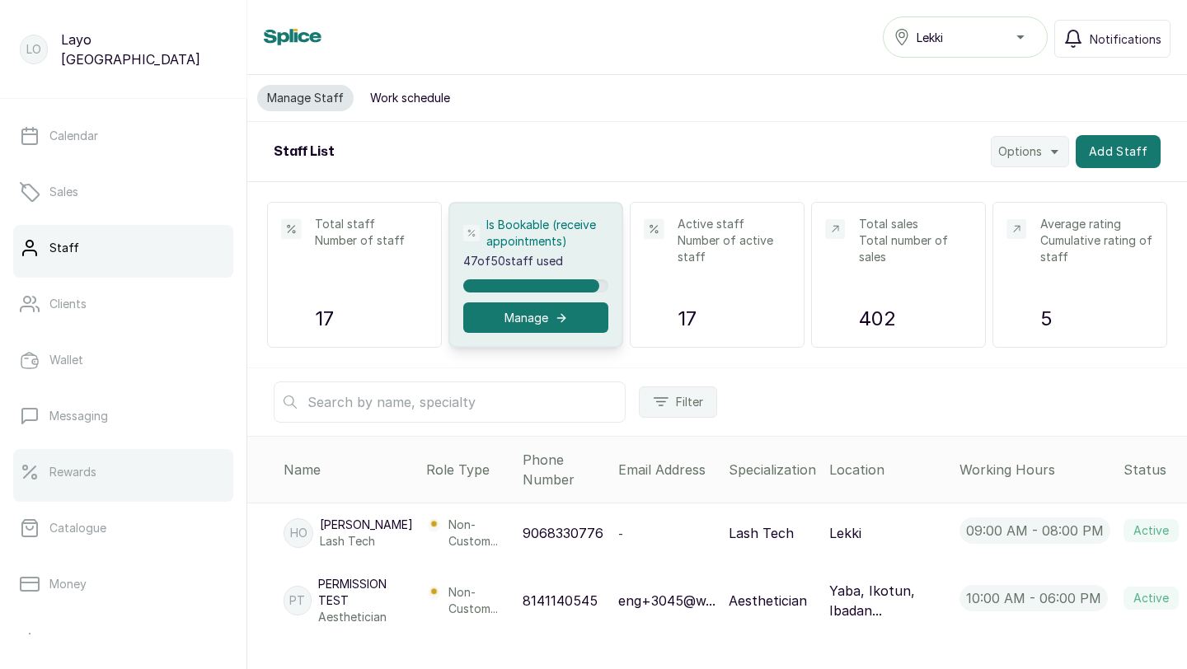
scroll to position [48, 0]
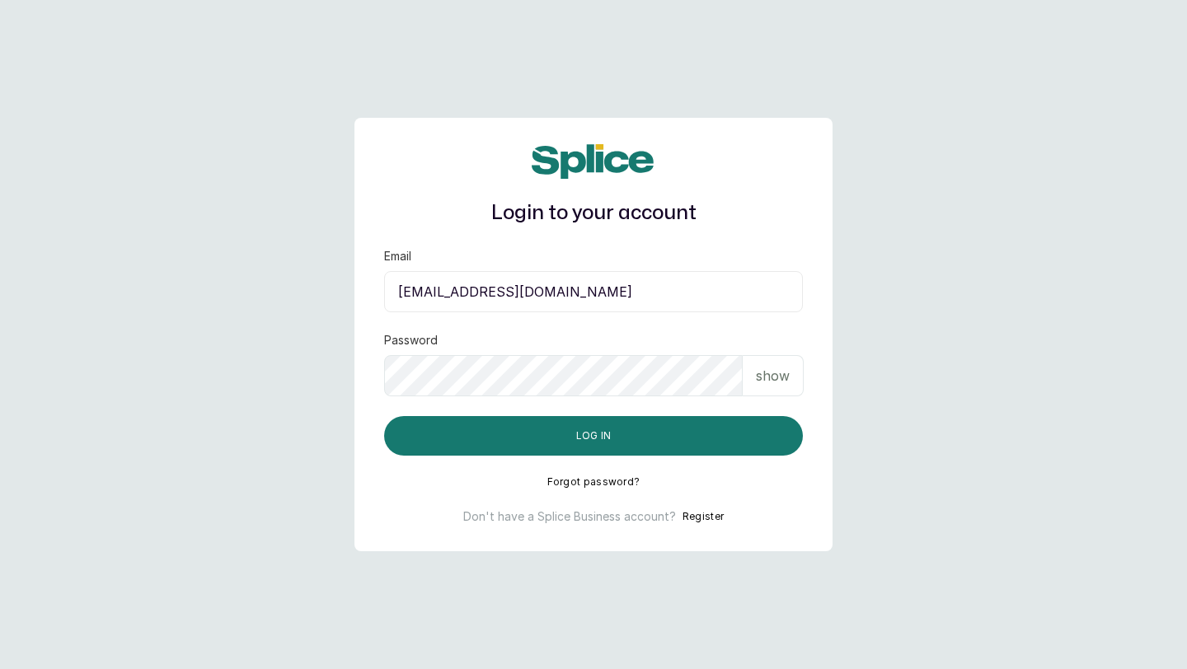
click at [507, 285] on input "layo@withsplice.com" at bounding box center [593, 291] width 419 height 41
paste input "malliaworld@ gmail.com"
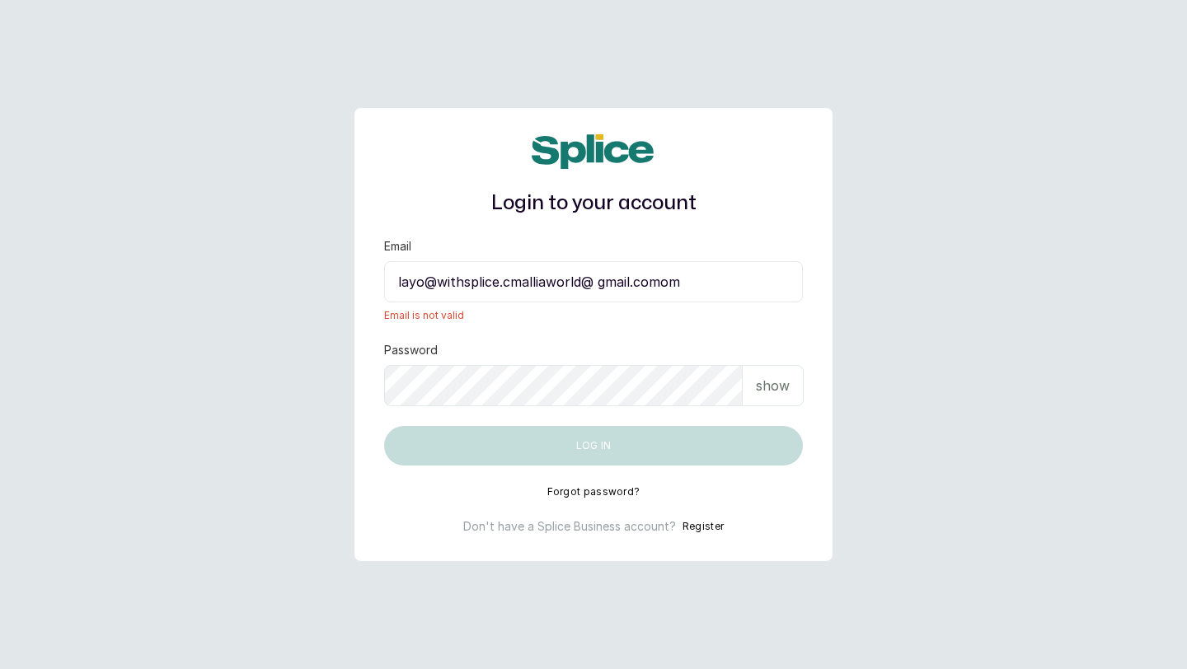
click at [510, 280] on input "layo@withsplice.cmalliaworld@ gmail.comom" at bounding box center [593, 281] width 419 height 41
type input "layo@withsplice.com"
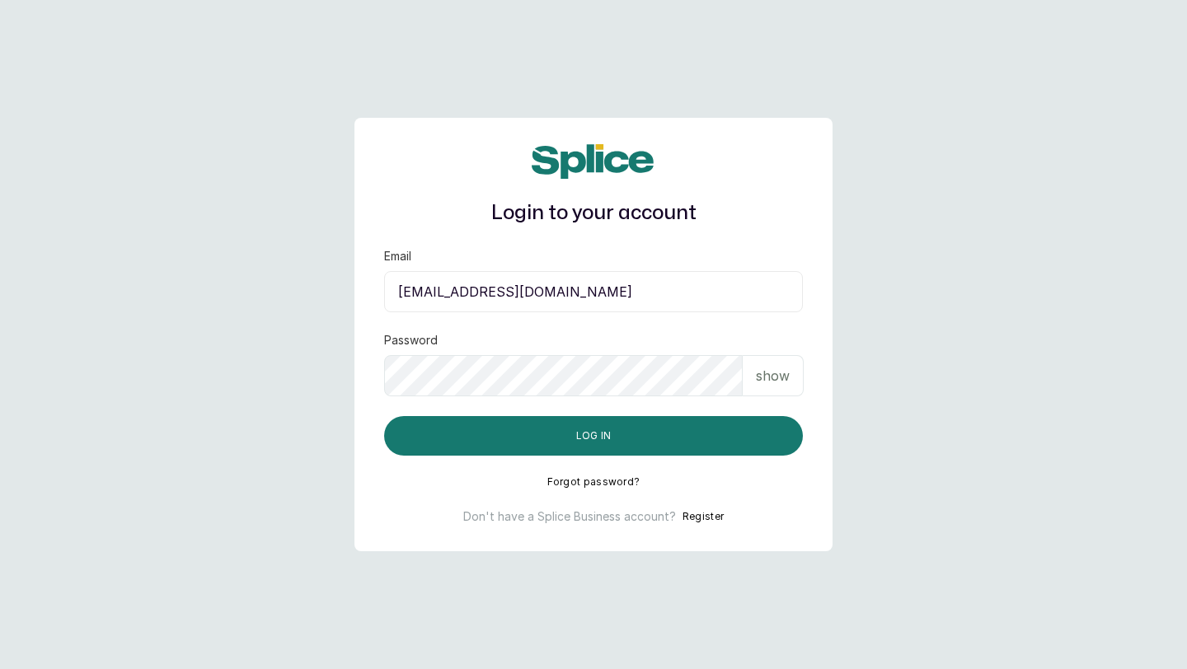
click at [558, 287] on input "layo@withsplice.com" at bounding box center [593, 291] width 419 height 41
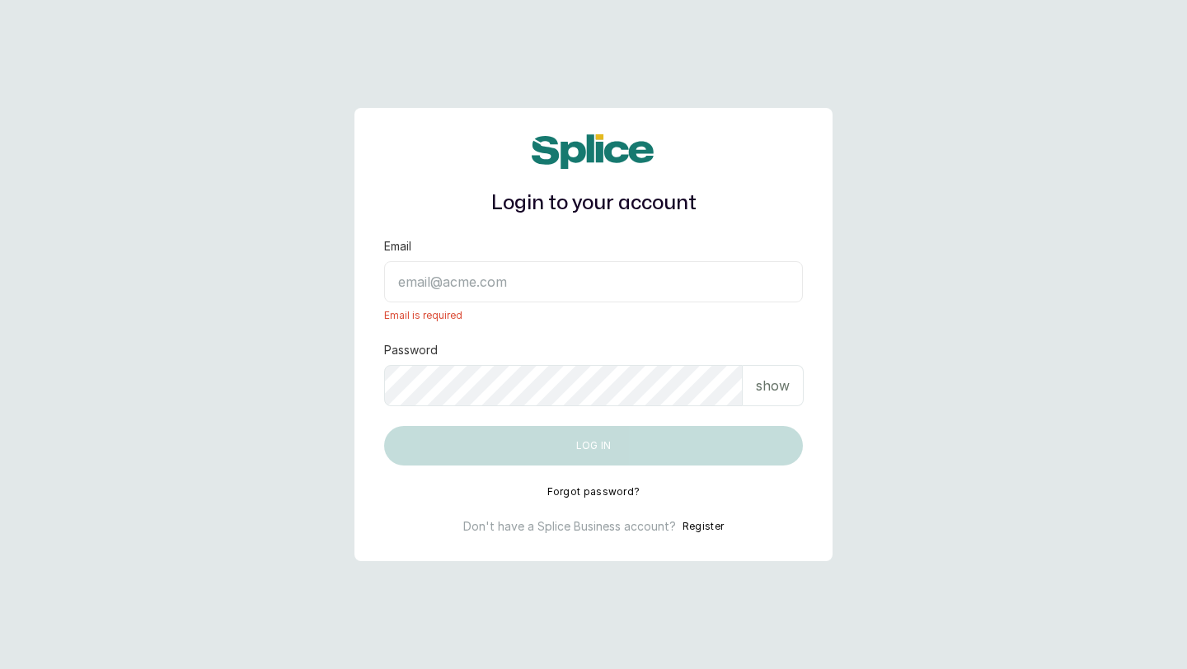
paste input "malliaworld@ [DOMAIN_NAME]"
click at [489, 283] on input "malliaworld@ gmail.com" at bounding box center [593, 281] width 419 height 41
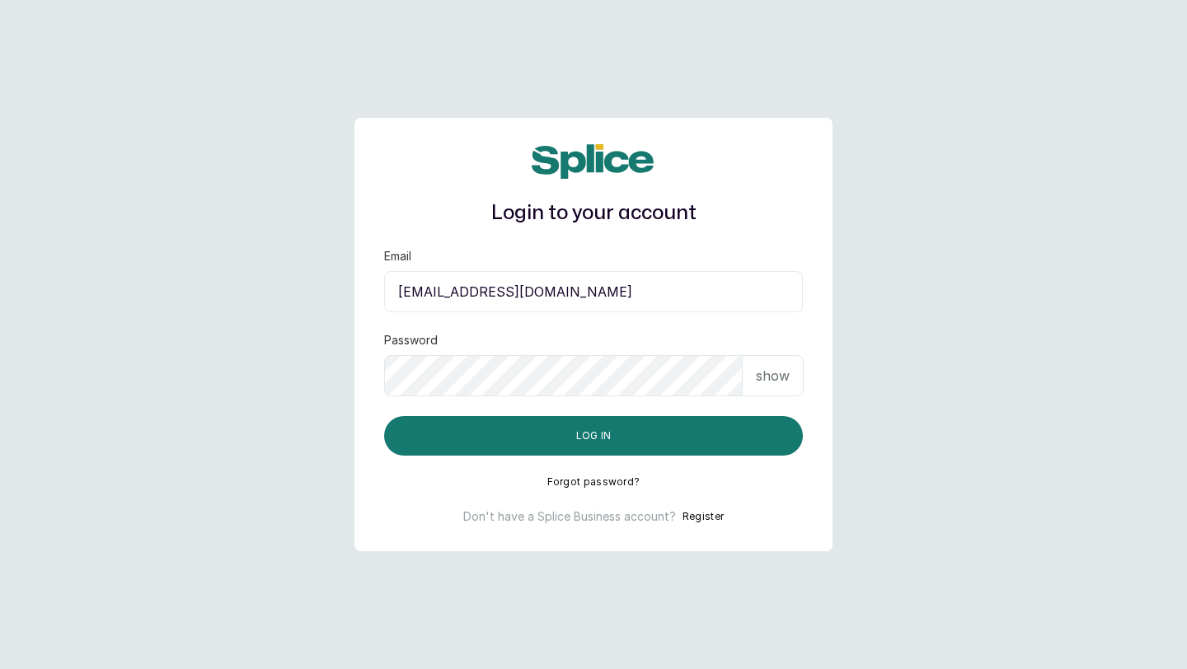
type input "malliaworld@gmail.com"
click at [776, 375] on p "show" at bounding box center [773, 376] width 34 height 20
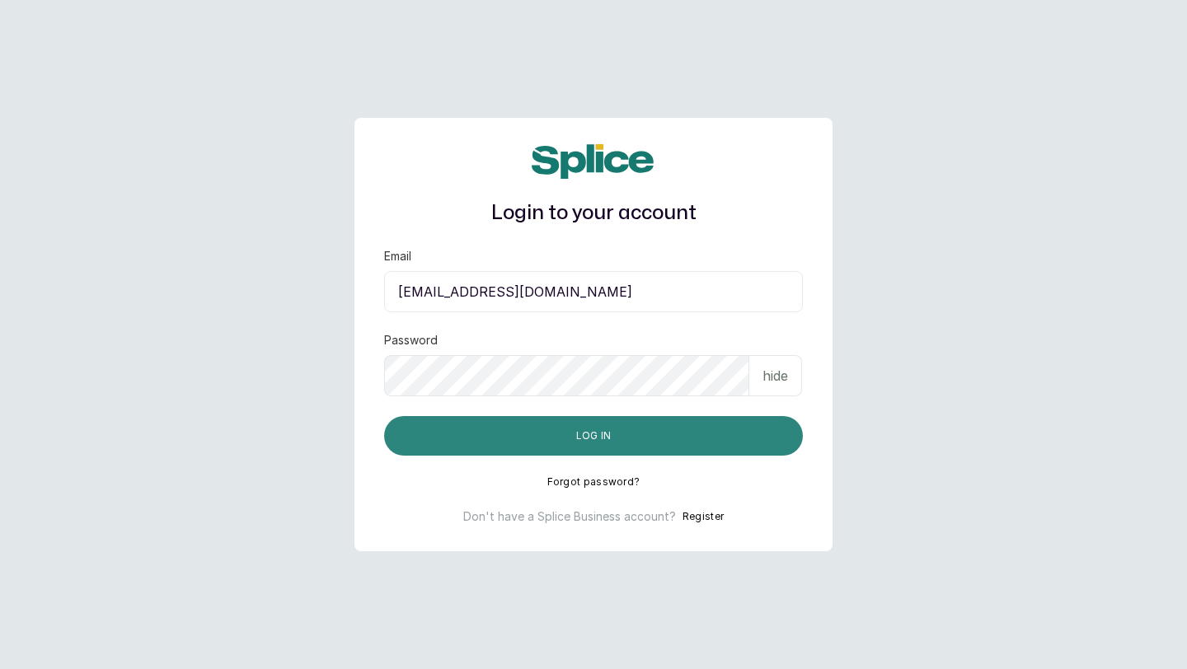
click at [436, 433] on button "Log in" at bounding box center [593, 436] width 419 height 40
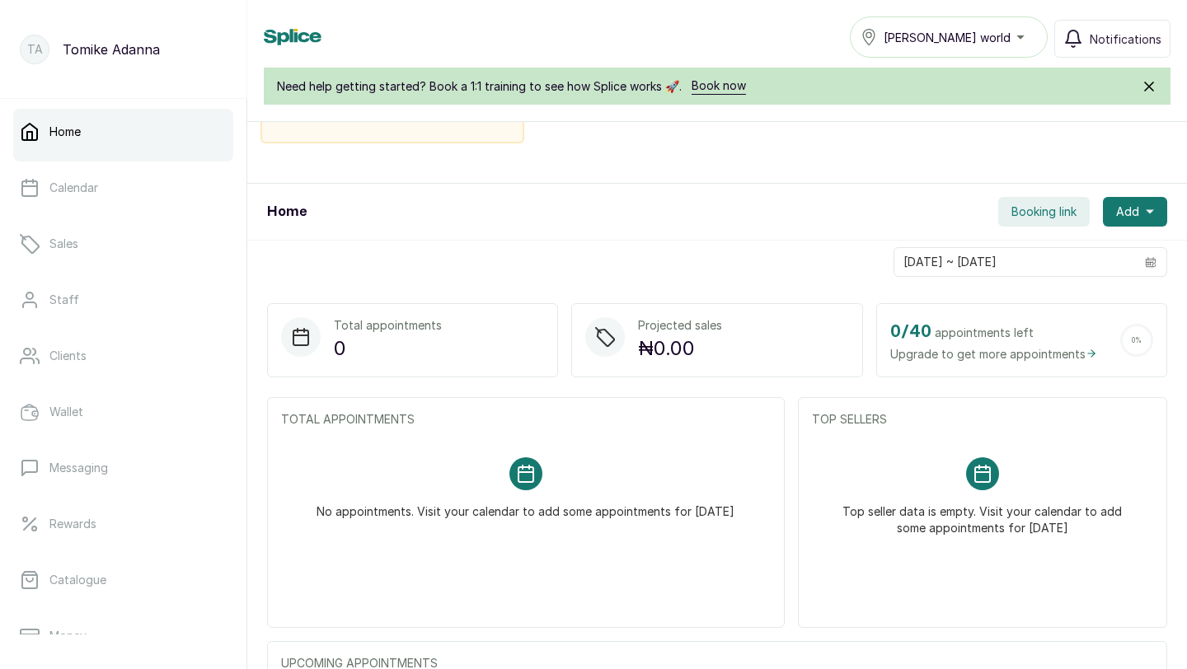
scroll to position [215, 0]
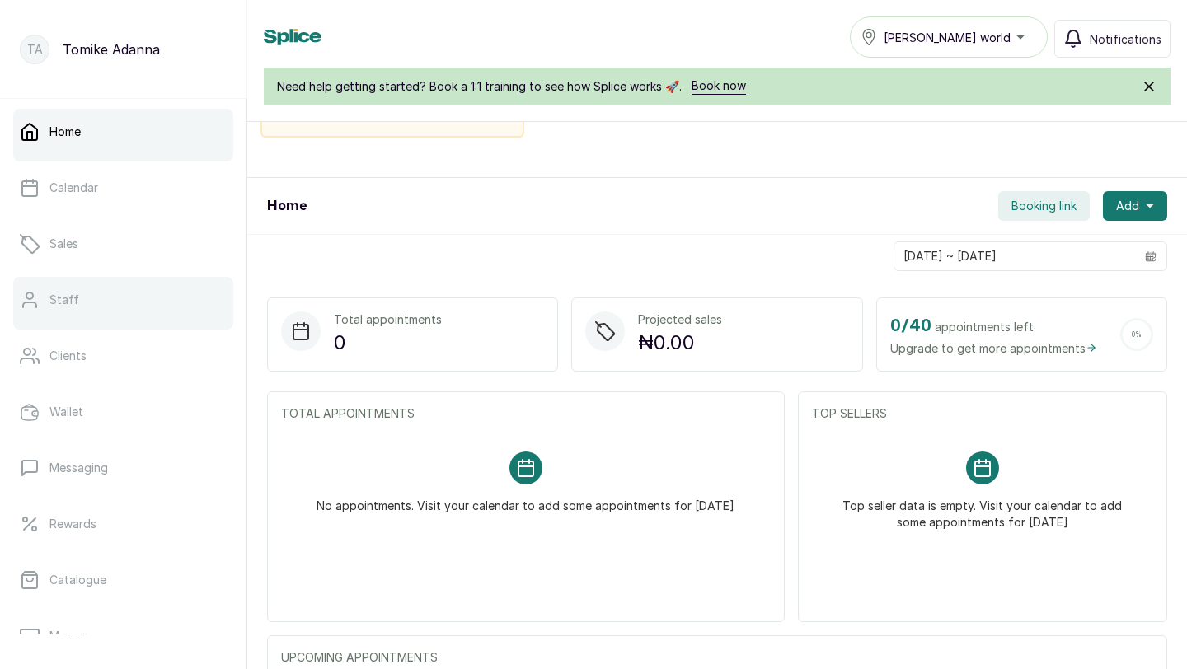
click at [96, 293] on link "Staff" at bounding box center [123, 300] width 220 height 46
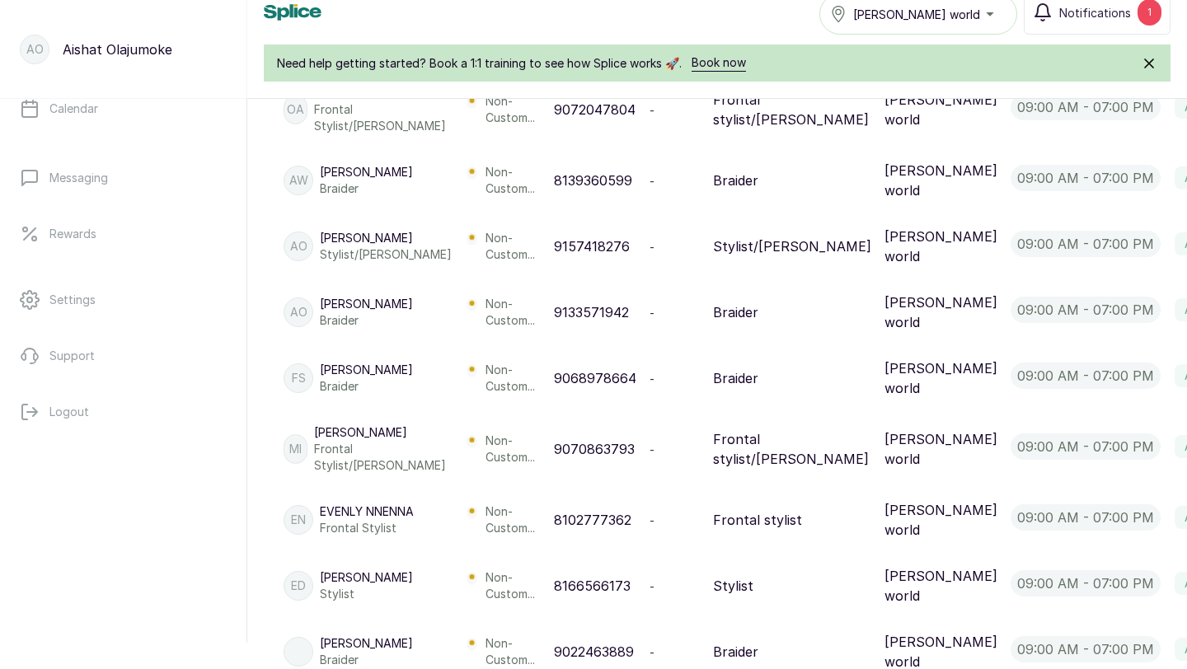
scroll to position [316, 0]
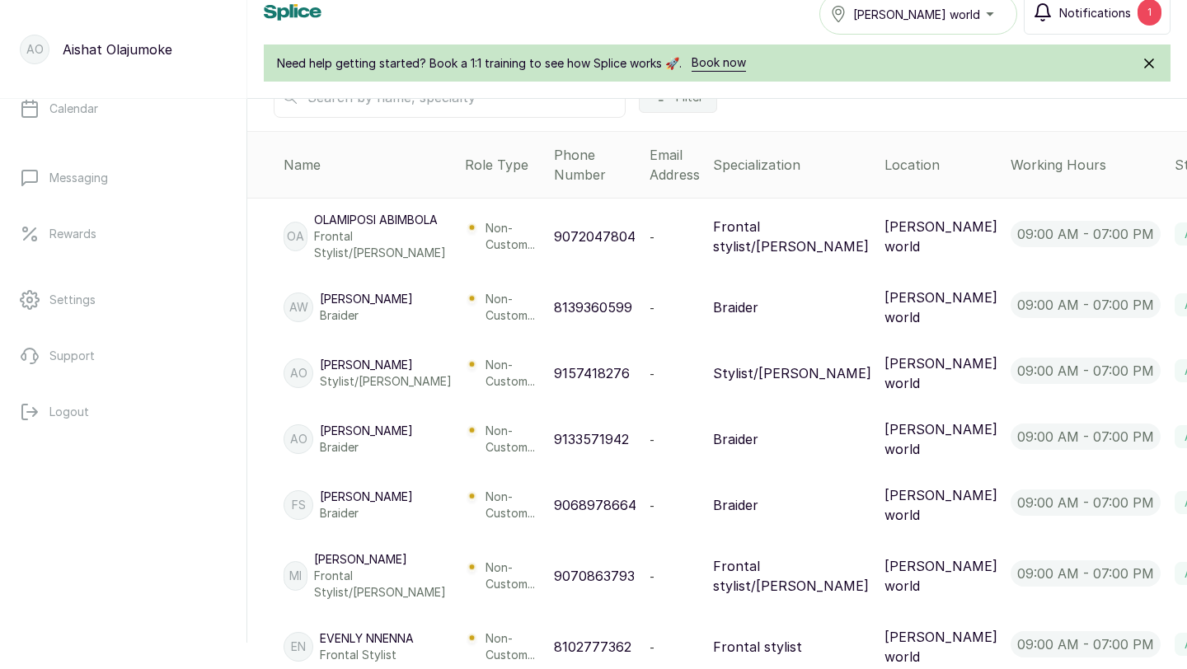
click at [1118, 16] on span "Notifications" at bounding box center [1095, 12] width 72 height 17
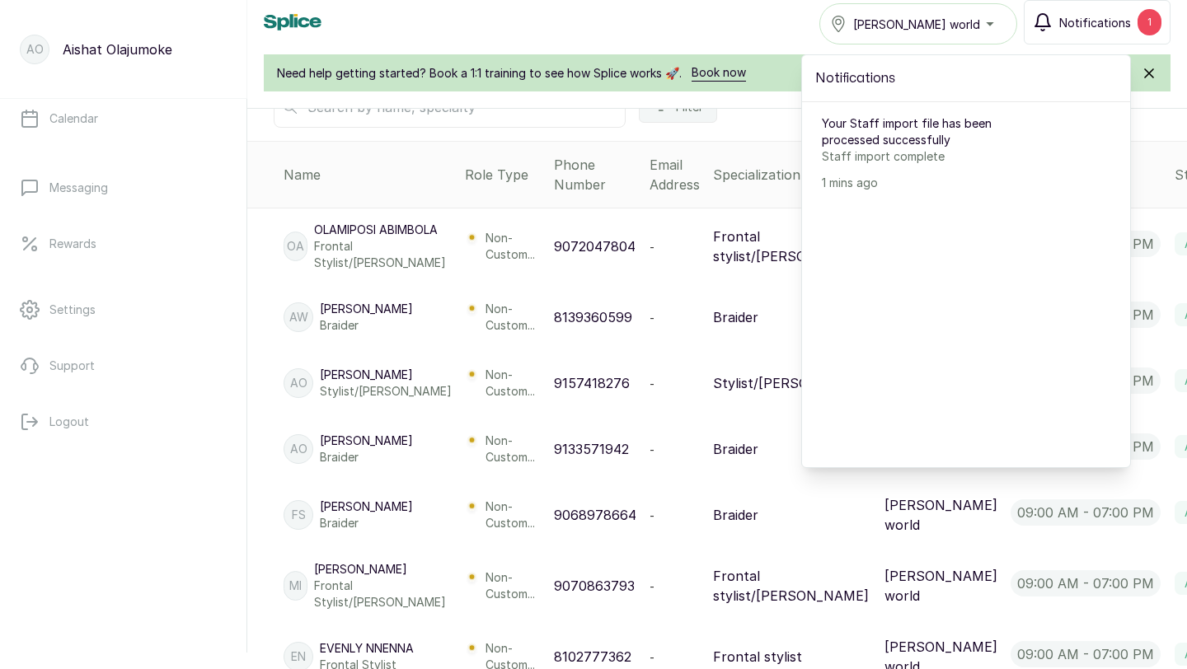
click at [811, 37] on div "Staff [PERSON_NAME] world Notifications 1 Notifications Your Staff import file …" at bounding box center [717, 22] width 906 height 44
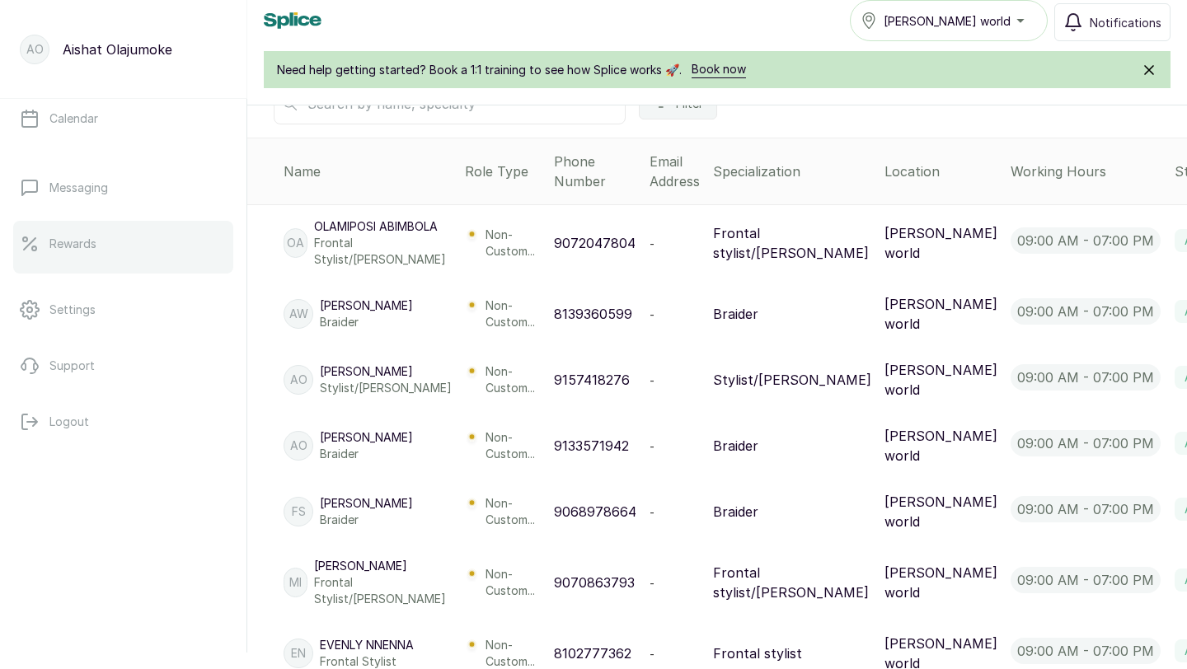
scroll to position [0, 0]
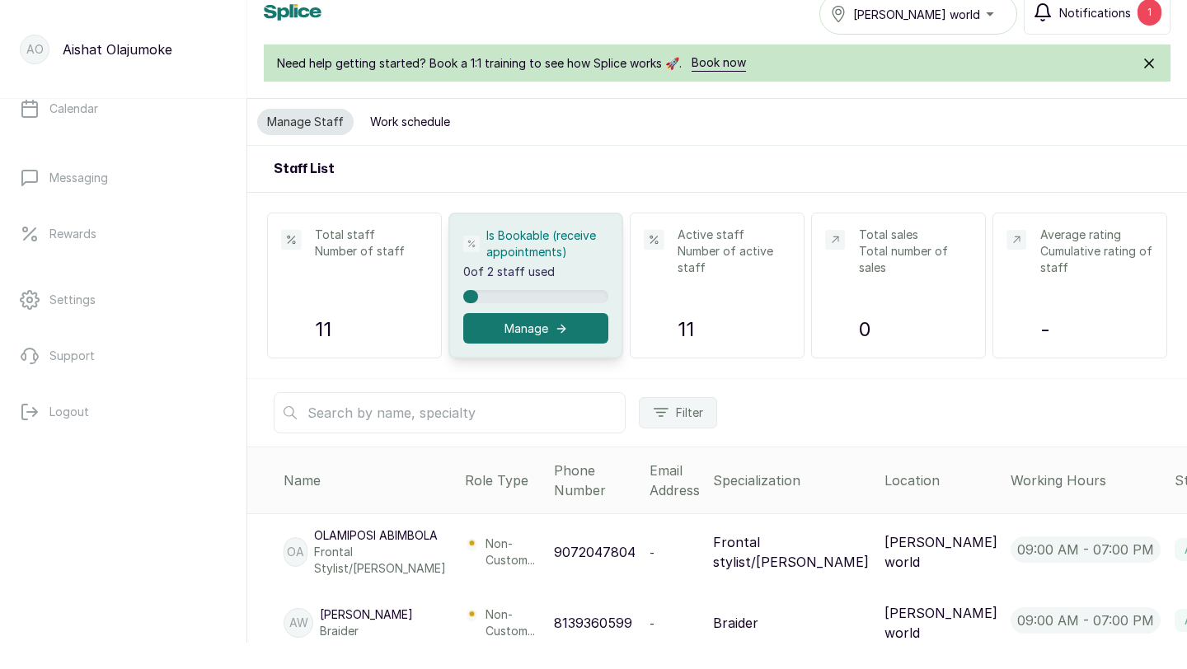
click at [1085, 19] on span "Notifications" at bounding box center [1095, 12] width 72 height 17
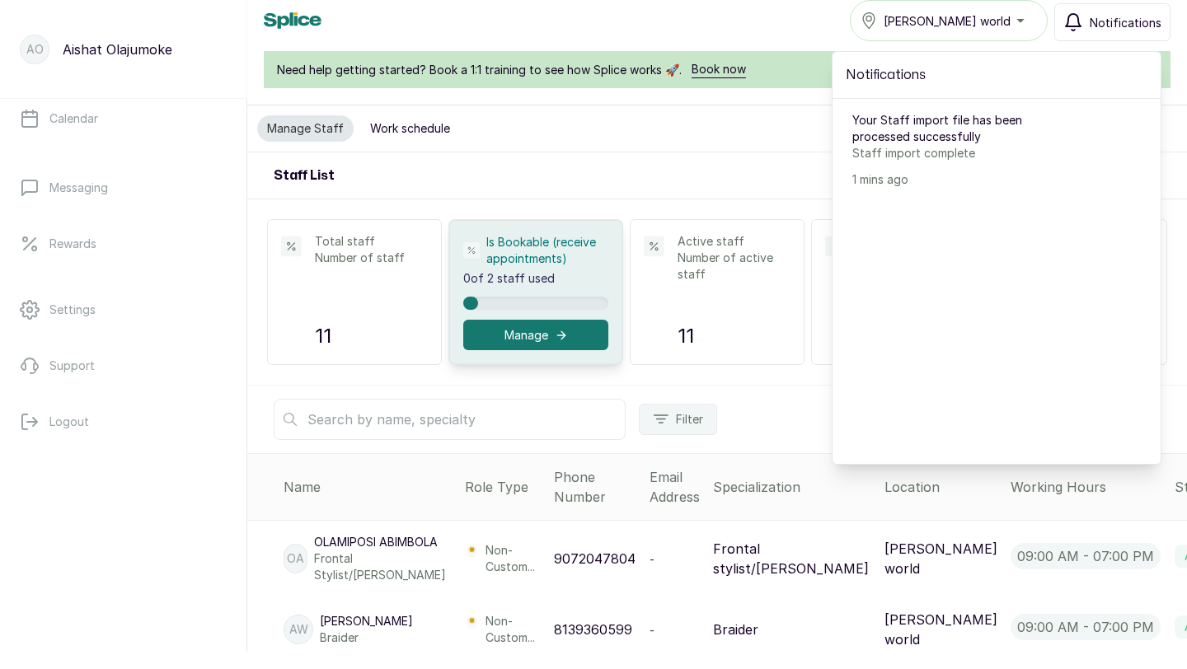
click at [764, 133] on div "Manage Staff Work schedule" at bounding box center [716, 128] width 939 height 47
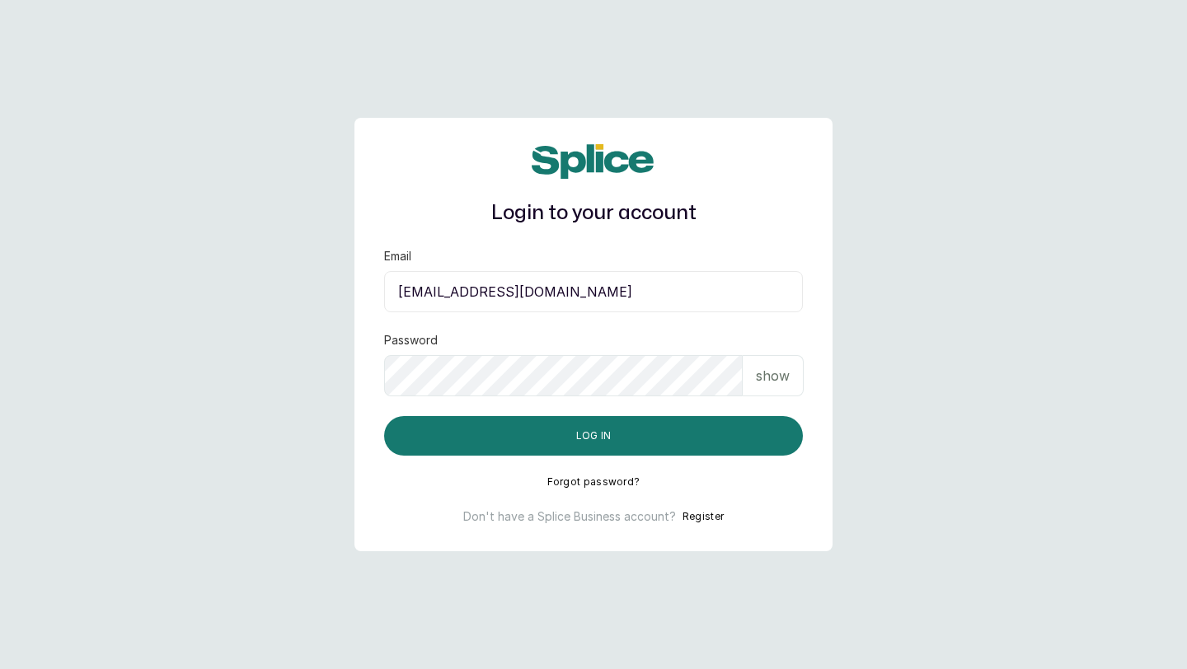
click at [450, 294] on input "layo@withsplice.com" at bounding box center [593, 291] width 419 height 41
click at [449, 295] on input "layo@withsplice.com" at bounding box center [593, 291] width 419 height 41
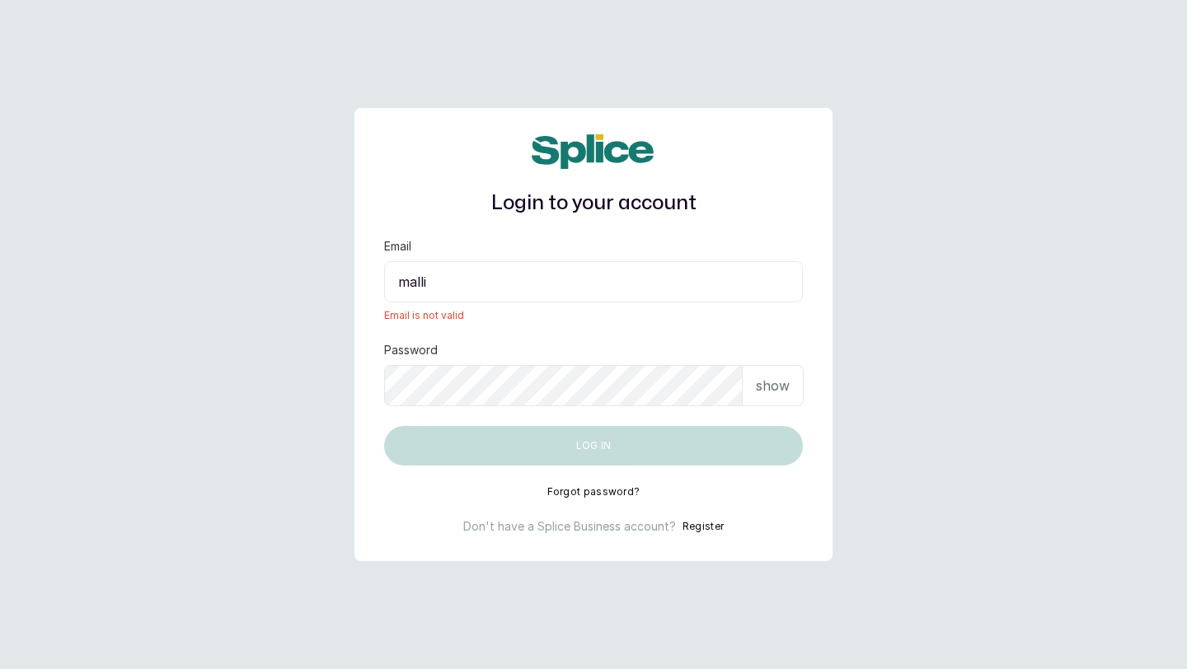
click at [478, 289] on input "malli" at bounding box center [593, 281] width 419 height 41
paste input "aworld@ gmail.com"
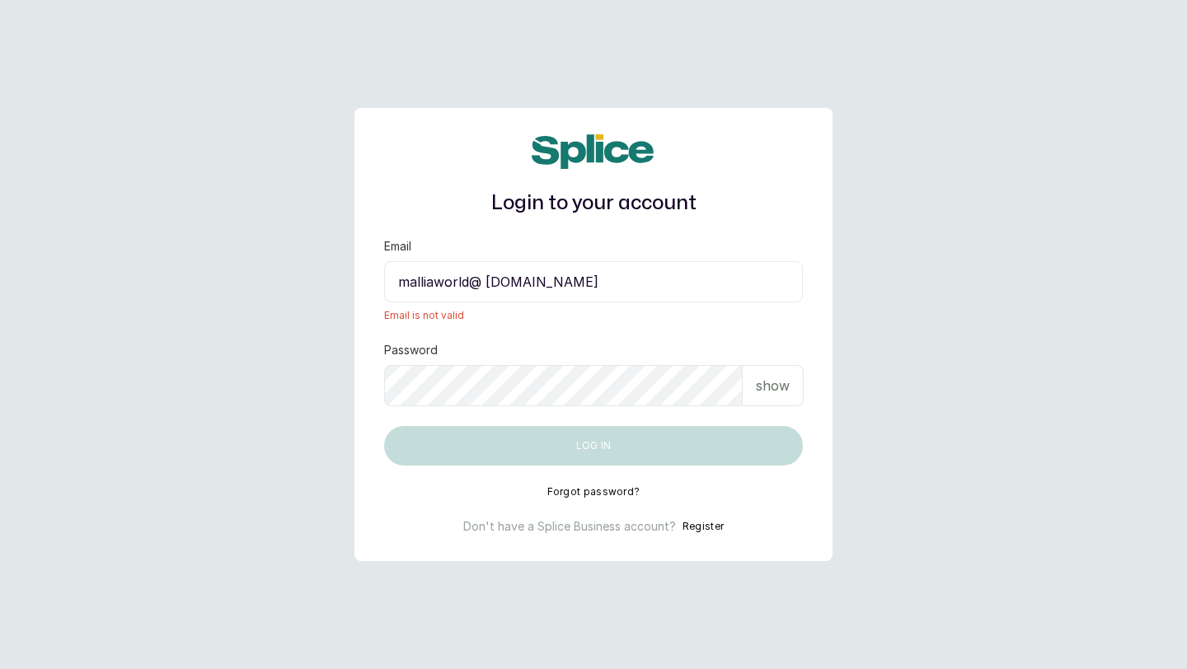
click at [485, 283] on input "malliaworld@ gmail.com" at bounding box center [593, 281] width 419 height 41
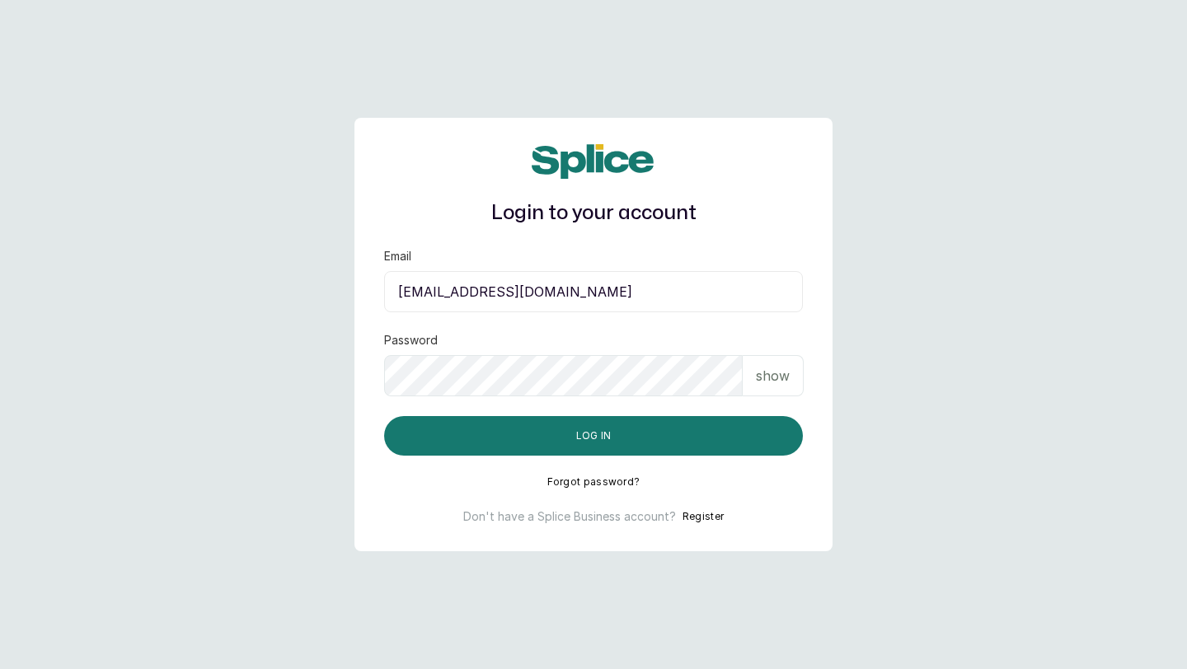
click at [768, 372] on p "show" at bounding box center [773, 376] width 34 height 20
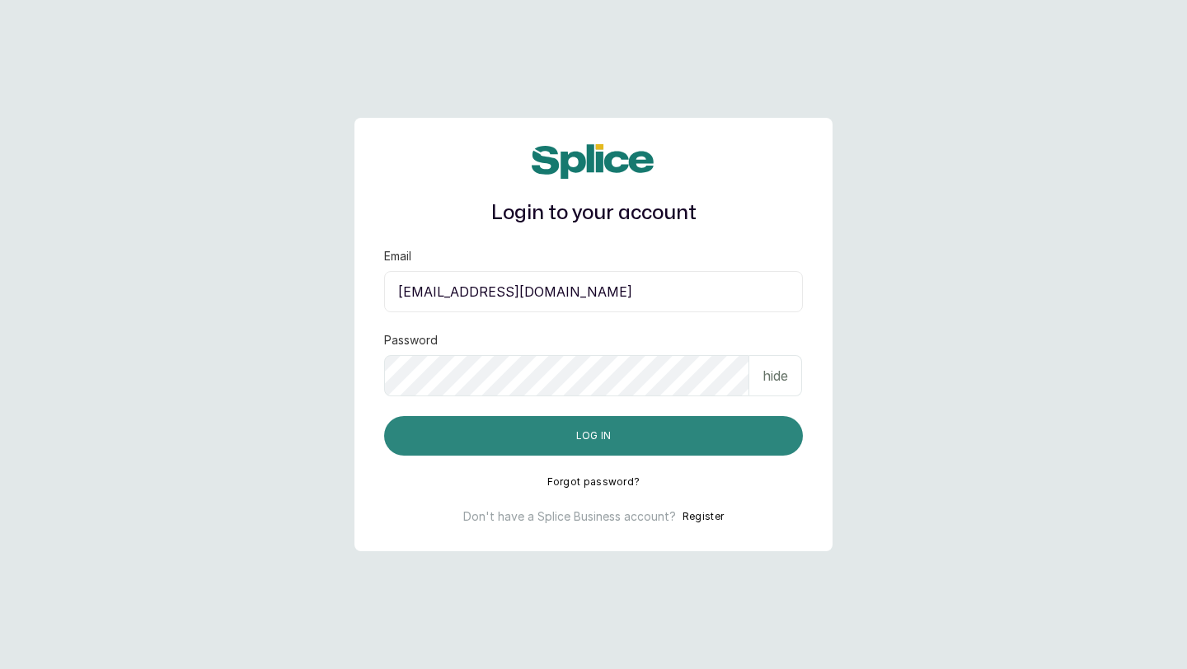
click at [414, 449] on button "Log in" at bounding box center [593, 436] width 419 height 40
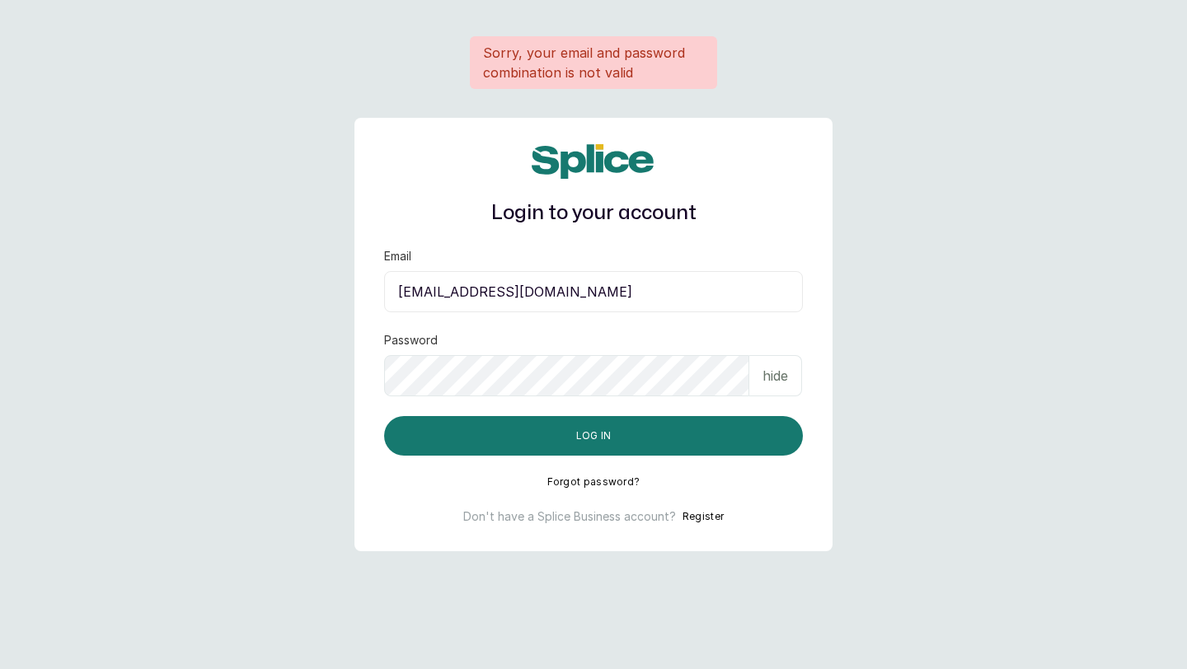
click at [565, 293] on input "malliaworld@gmail.com" at bounding box center [593, 291] width 419 height 41
click at [397, 290] on input "malliaworld@gmail.com" at bounding box center [593, 291] width 419 height 41
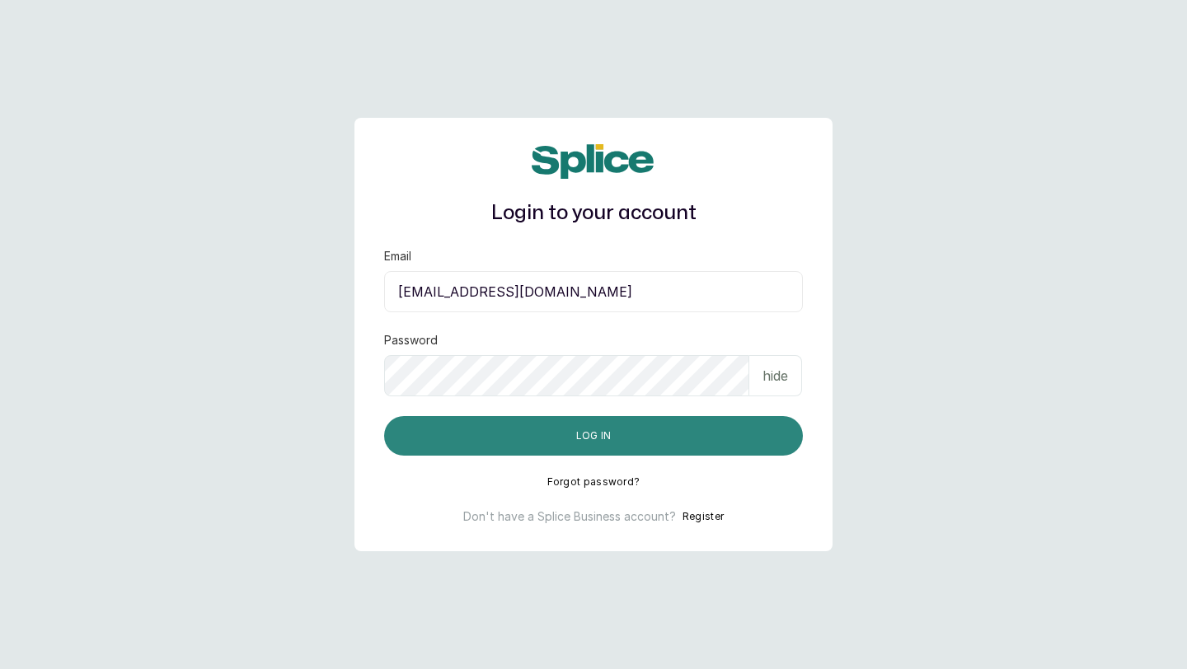
click at [520, 428] on button "Log in" at bounding box center [593, 436] width 419 height 40
click at [577, 446] on button "Log in" at bounding box center [593, 436] width 419 height 40
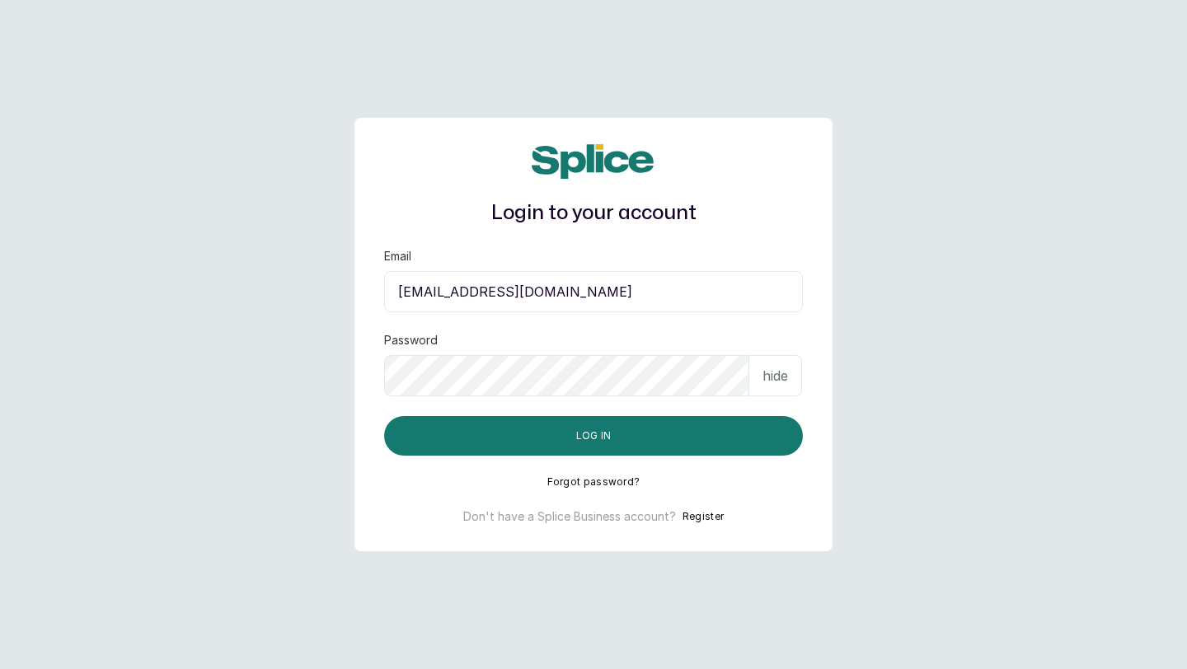
click at [576, 296] on input "malliaworld@gmail.com" at bounding box center [593, 291] width 419 height 41
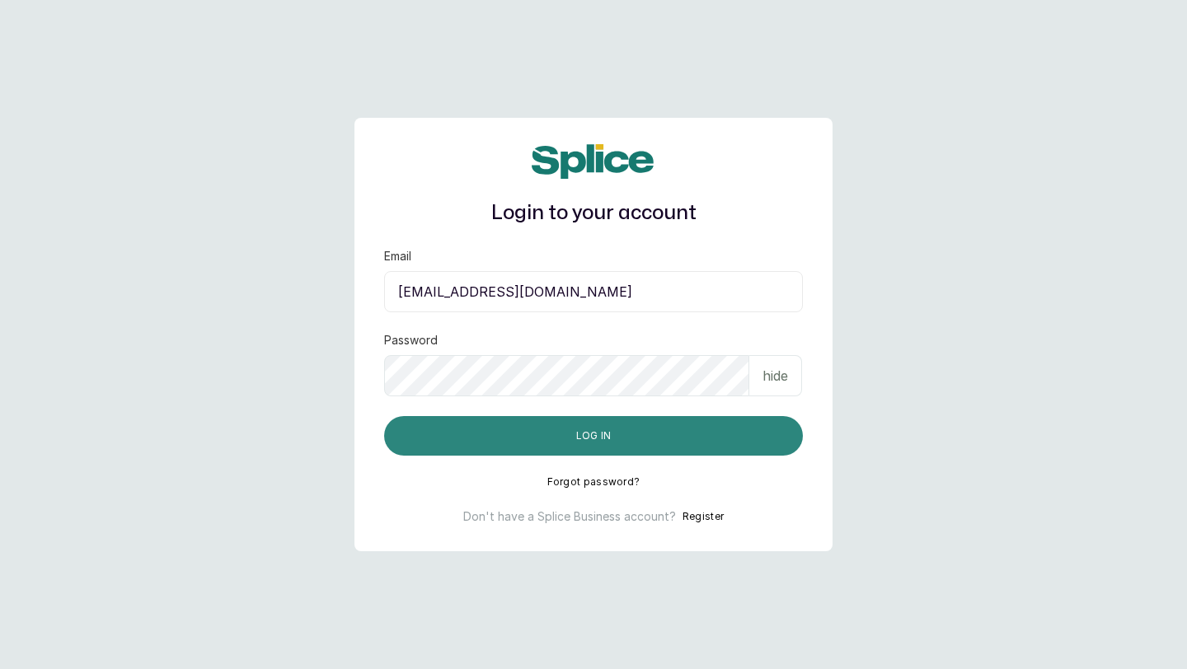
click at [416, 437] on button "Log in" at bounding box center [593, 436] width 419 height 40
click at [442, 441] on button "Log in" at bounding box center [593, 436] width 419 height 40
click at [430, 436] on button "Log in" at bounding box center [593, 436] width 419 height 40
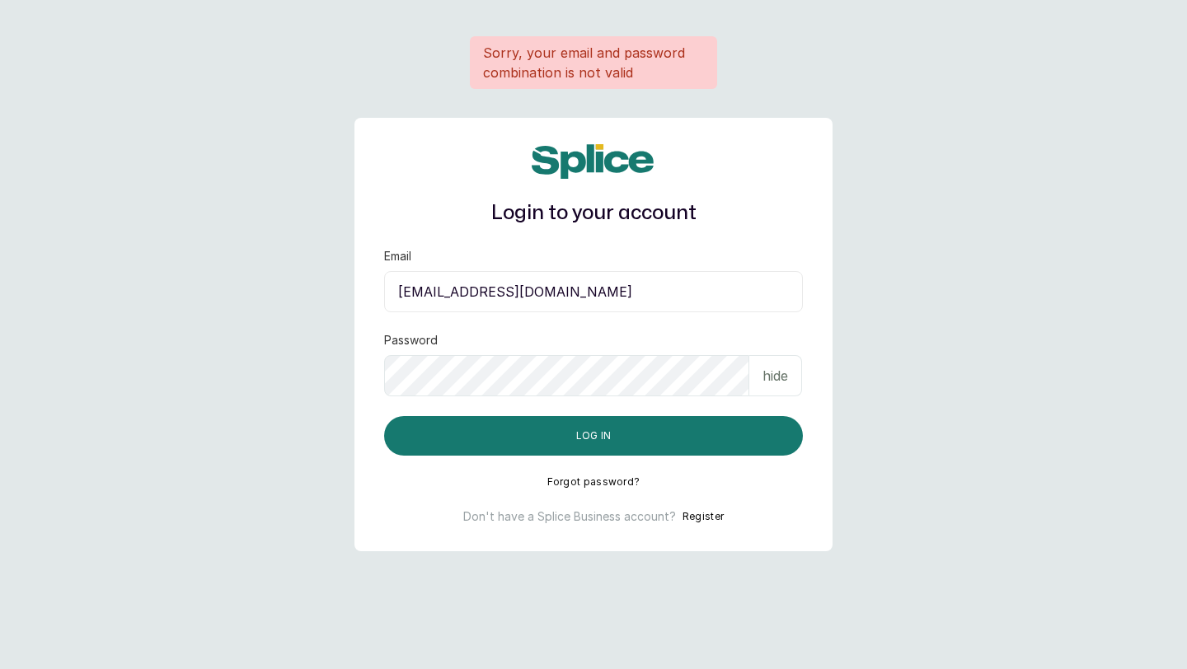
click at [559, 295] on input "malliaworld@gmail.com" at bounding box center [593, 291] width 419 height 41
click at [400, 289] on input "malliaworld@gmail.com" at bounding box center [593, 291] width 419 height 41
click at [576, 293] on input "malliaworld@gmail.com" at bounding box center [593, 291] width 419 height 41
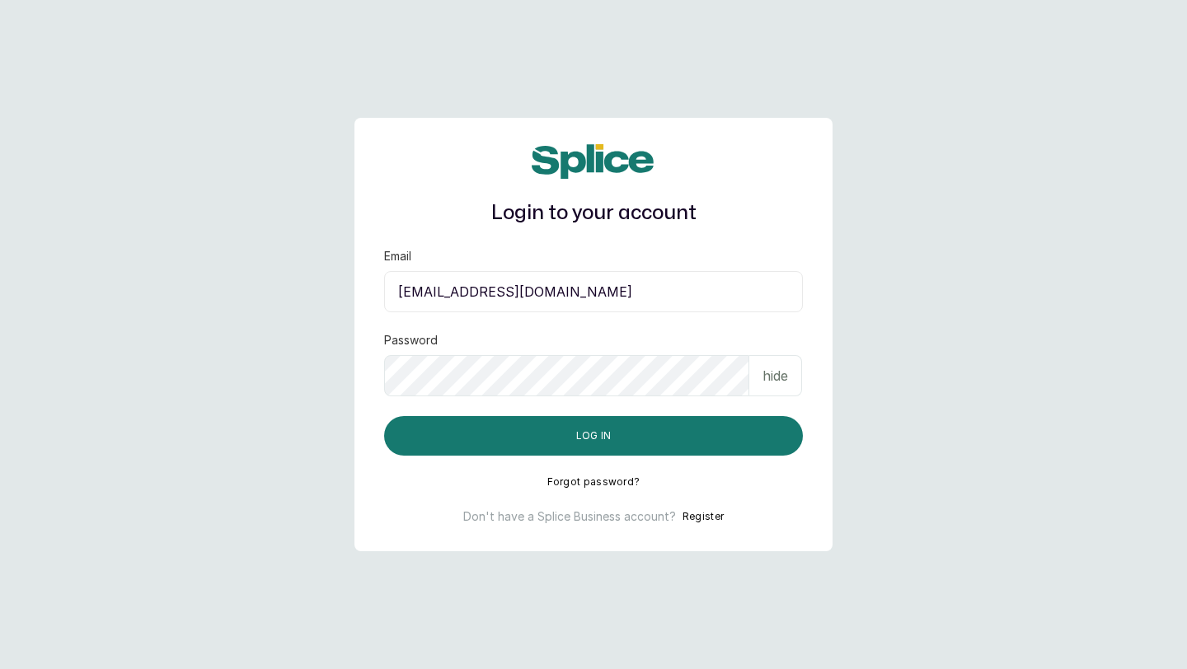
type input "malliaworld@gmail.com"
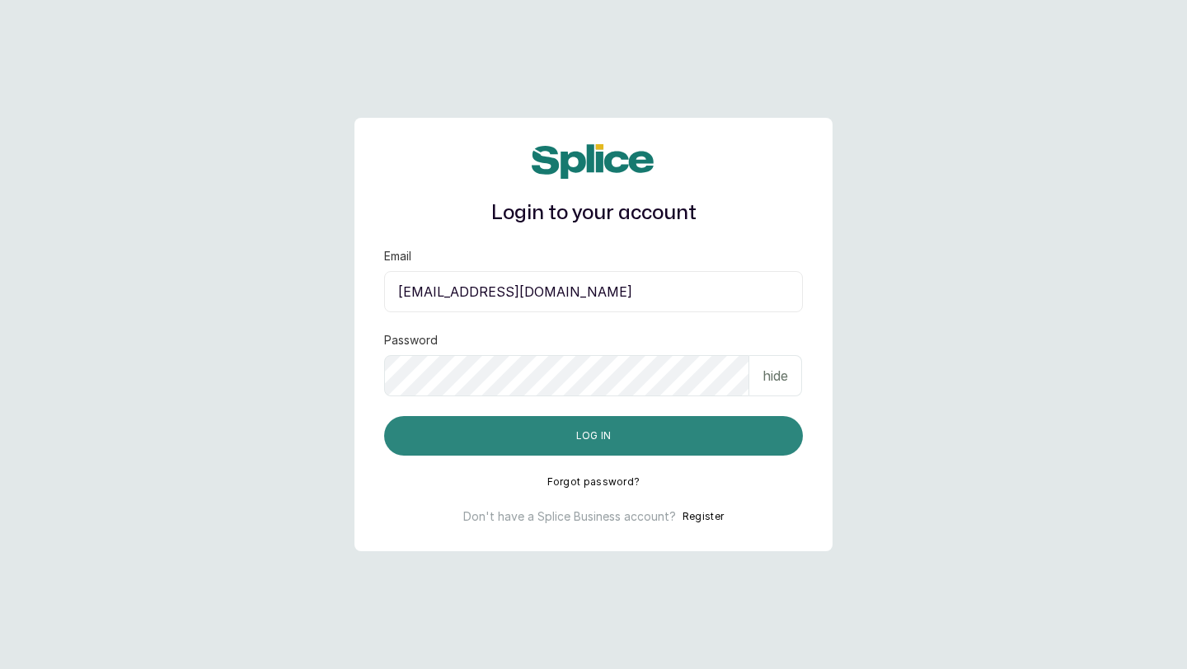
click at [536, 436] on button "Log in" at bounding box center [593, 436] width 419 height 40
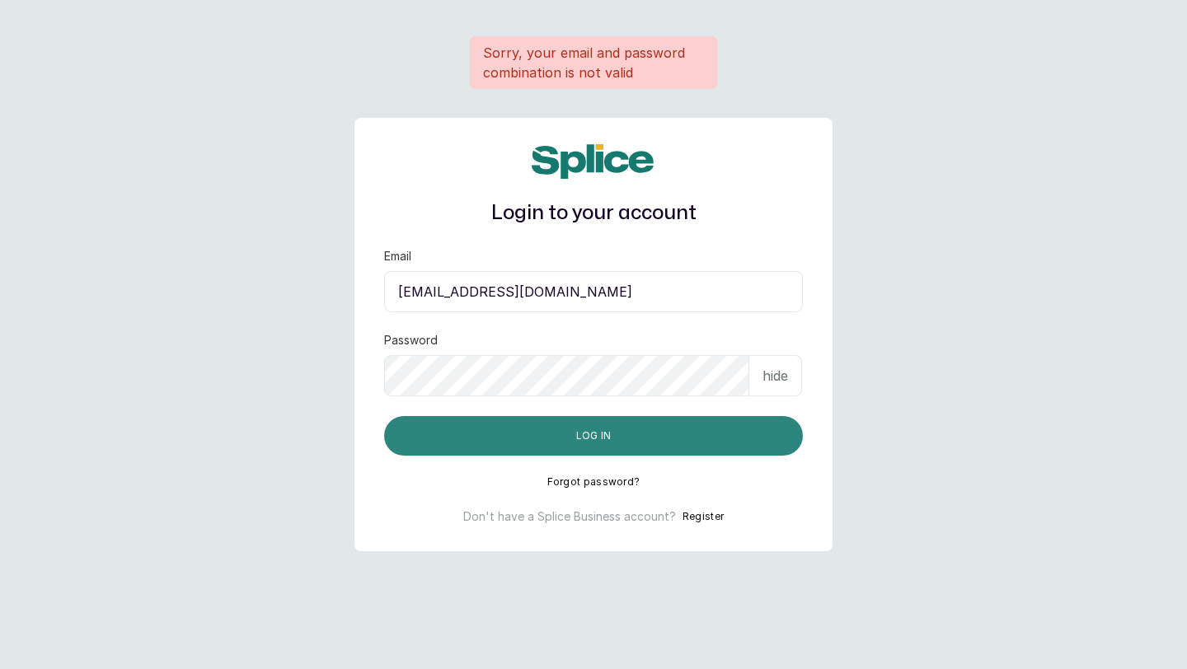
click at [536, 436] on button "Log in" at bounding box center [593, 436] width 419 height 40
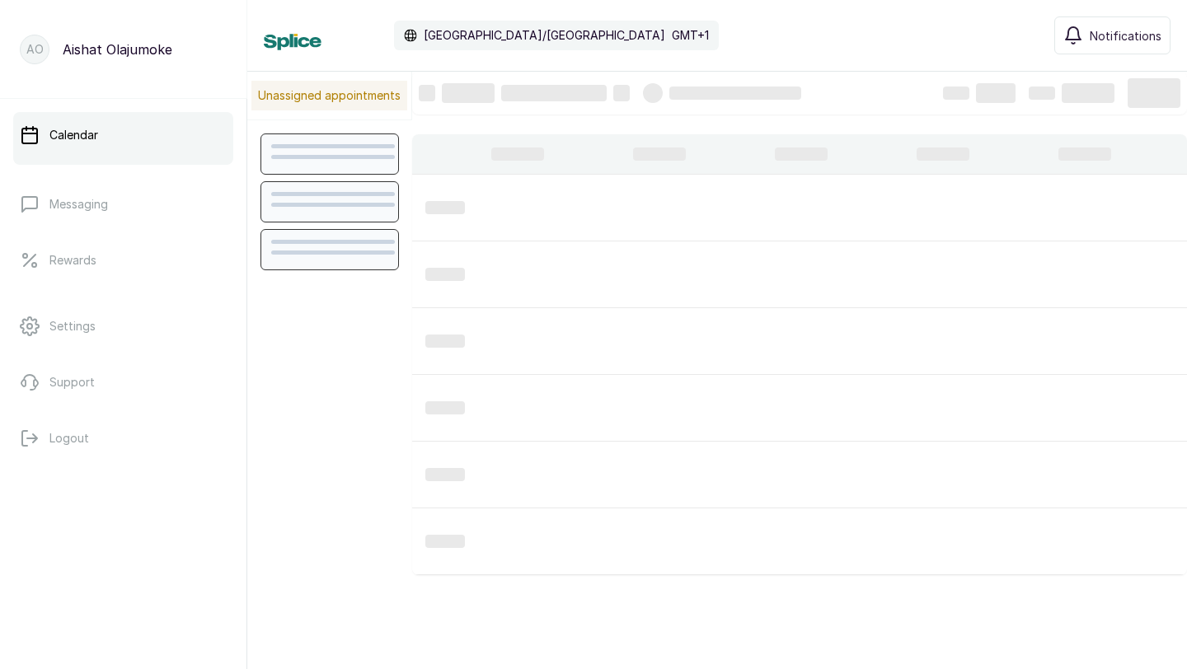
scroll to position [555, 0]
click at [126, 323] on link "Settings" at bounding box center [123, 326] width 220 height 46
